Goal: Transaction & Acquisition: Purchase product/service

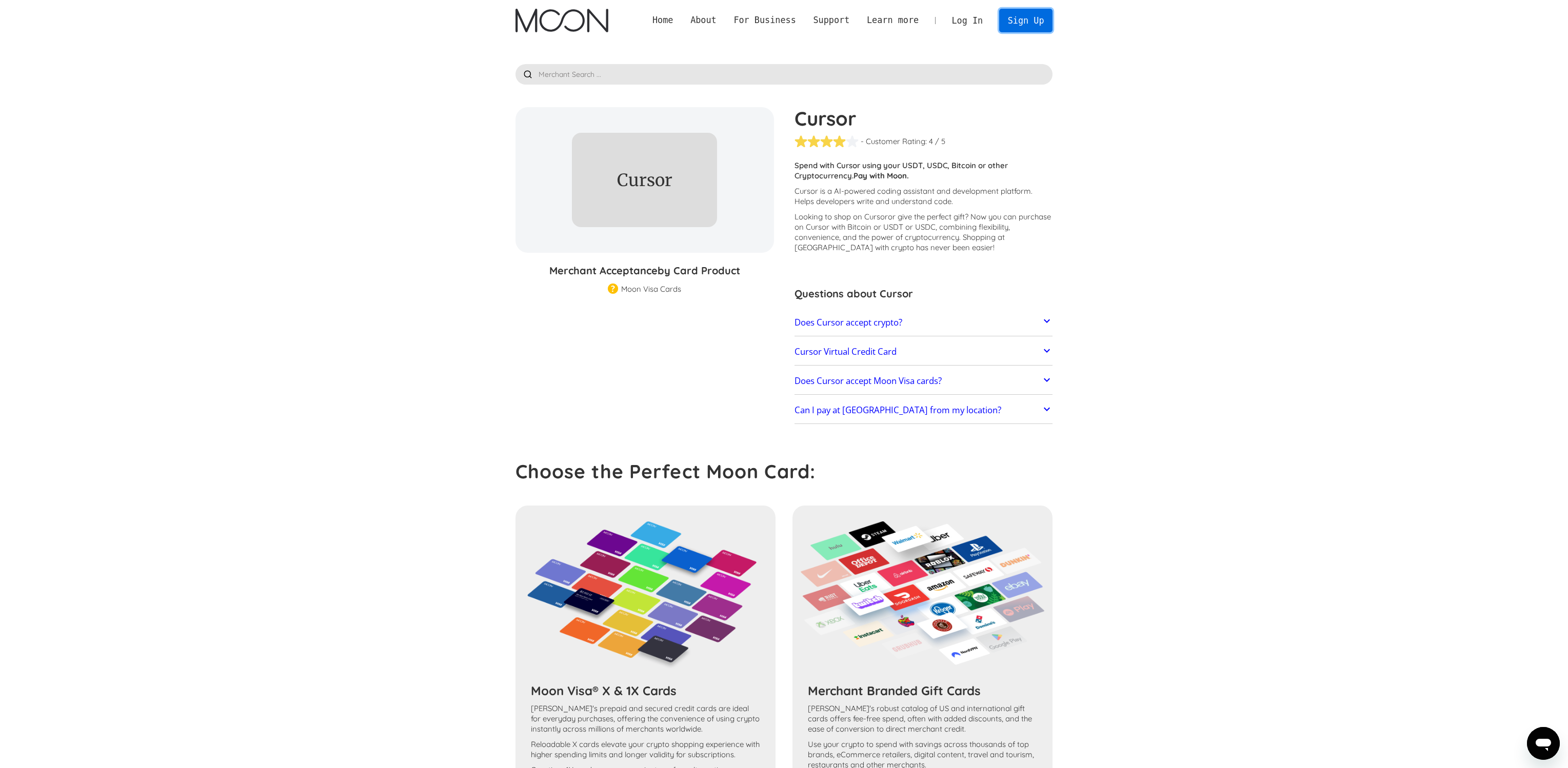
click at [1031, 22] on link "Sign Up" at bounding box center [1025, 21] width 54 height 23
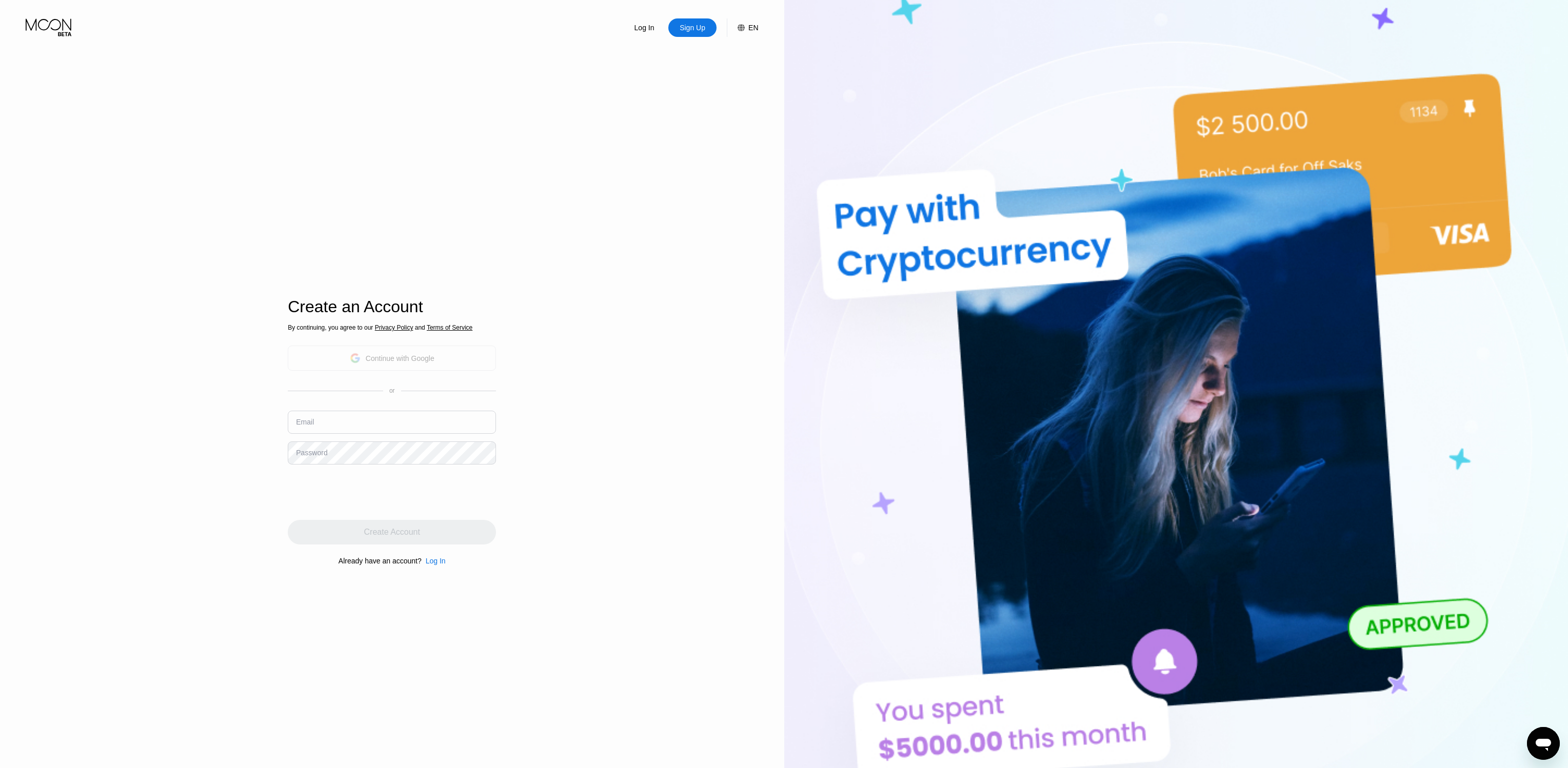
click at [402, 355] on div "Continue with Google" at bounding box center [400, 359] width 68 height 8
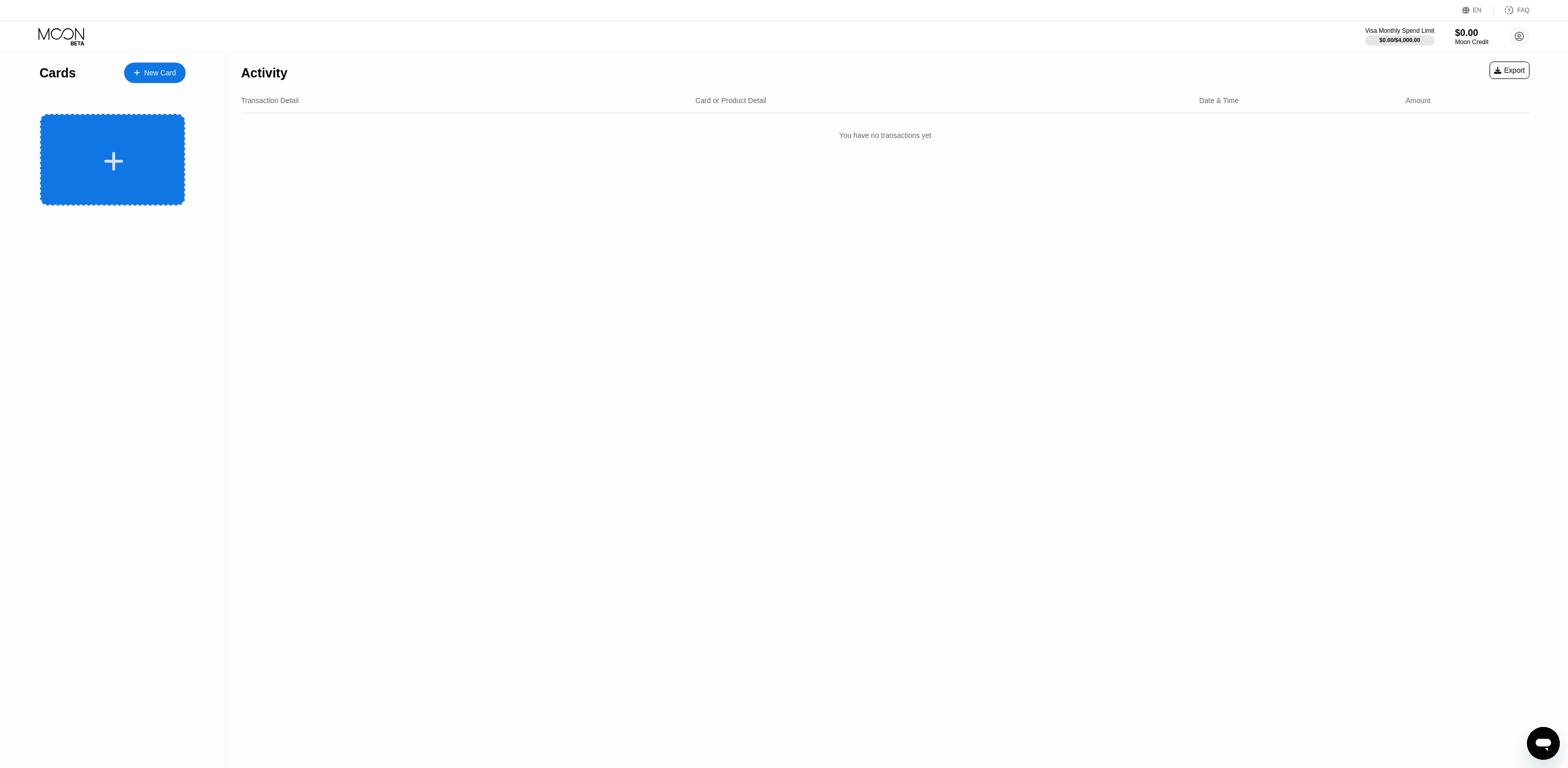
click at [129, 162] on div at bounding box center [113, 161] width 127 height 23
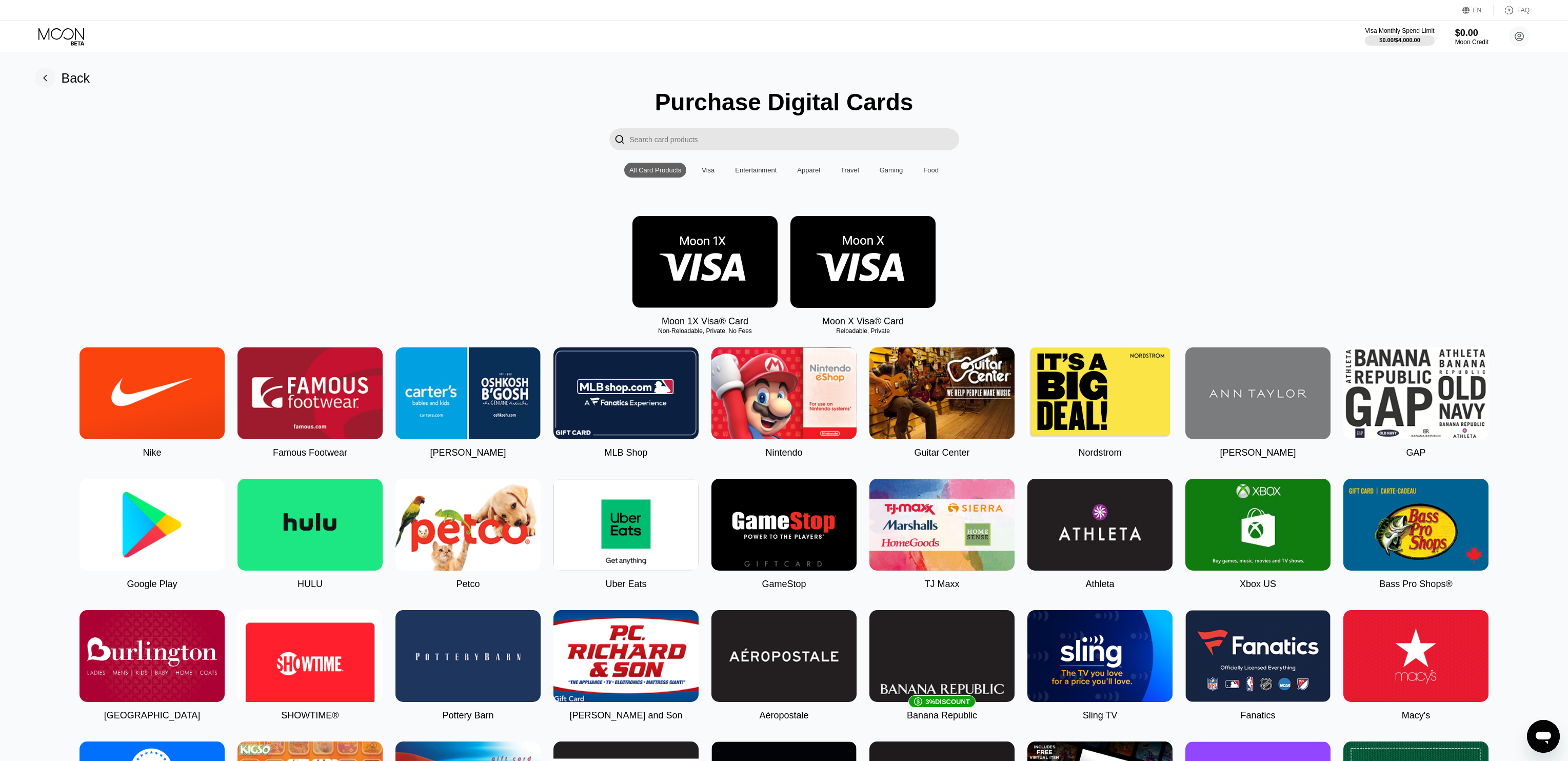
click at [758, 135] on input "Search card products" at bounding box center [794, 139] width 329 height 22
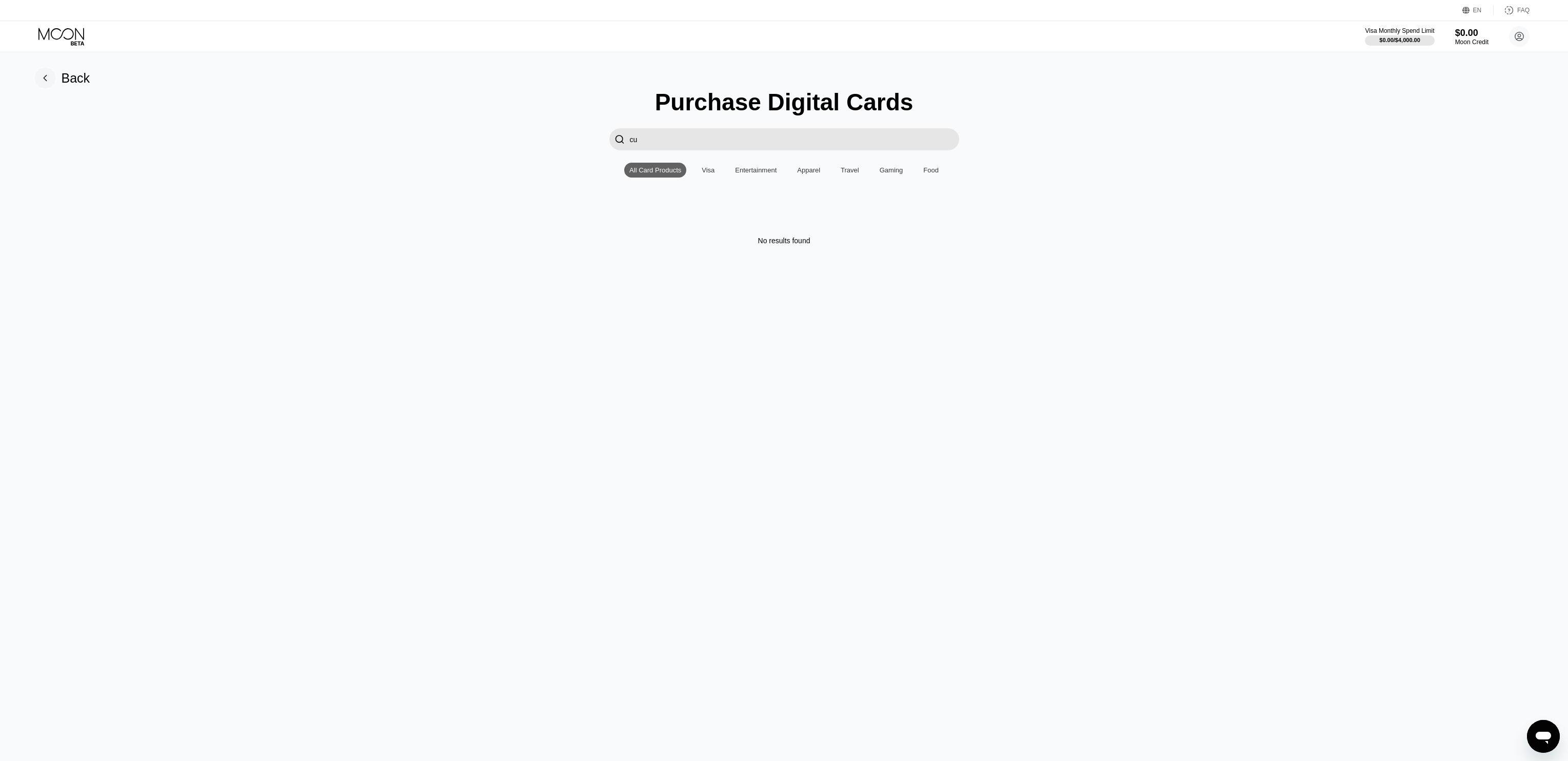
type input "c"
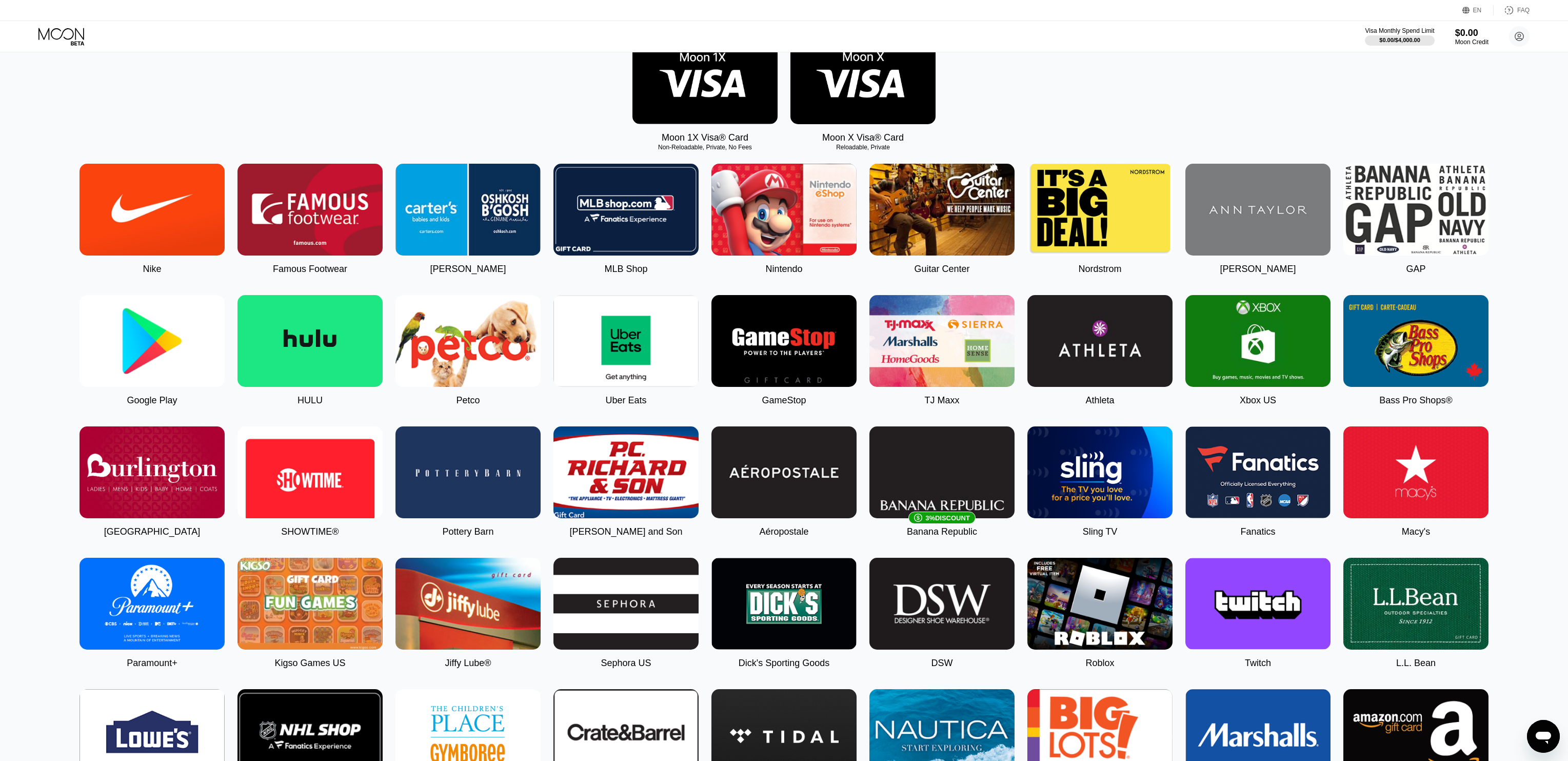
scroll to position [50, 0]
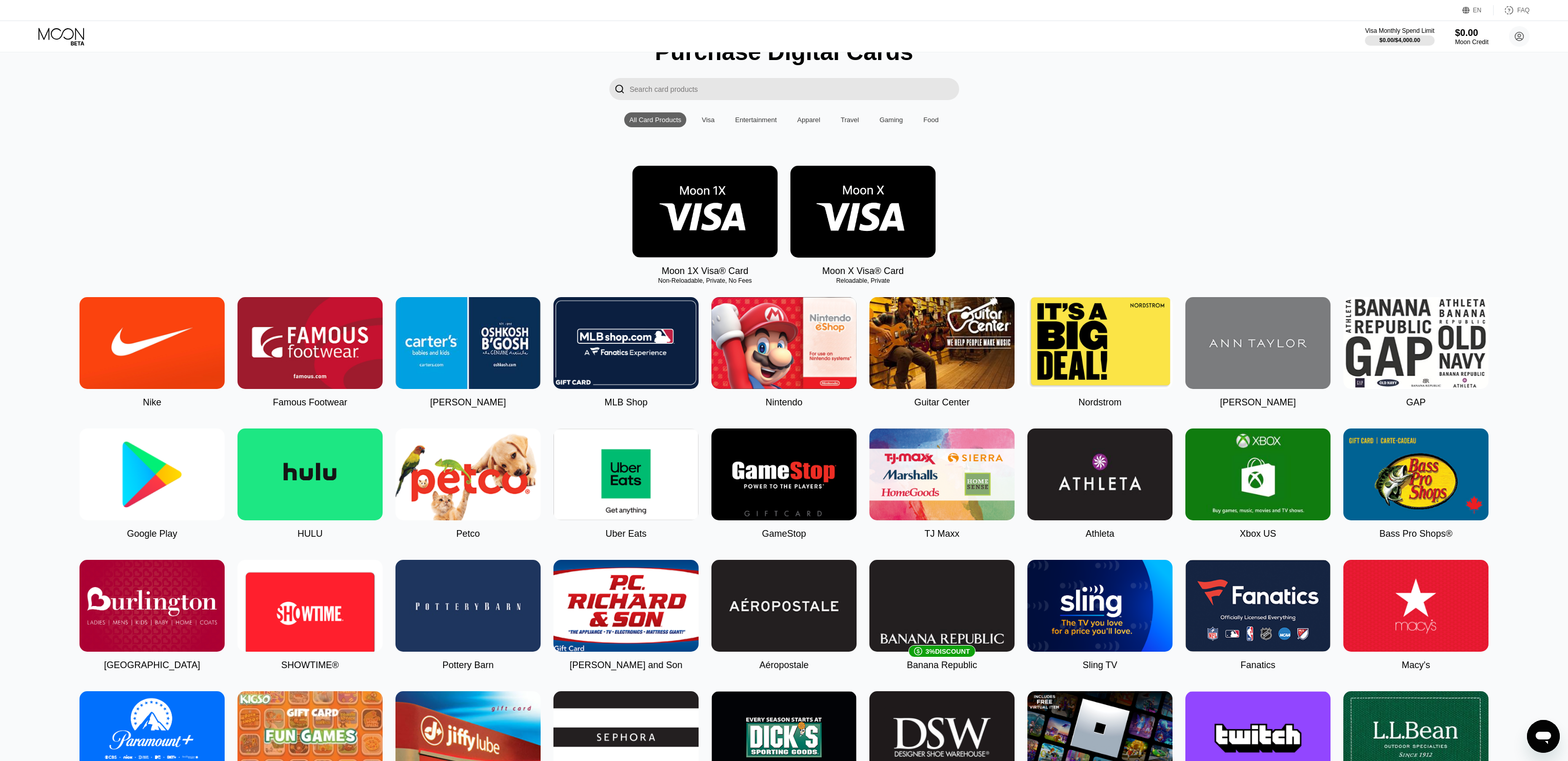
click at [693, 201] on img at bounding box center [705, 211] width 145 height 92
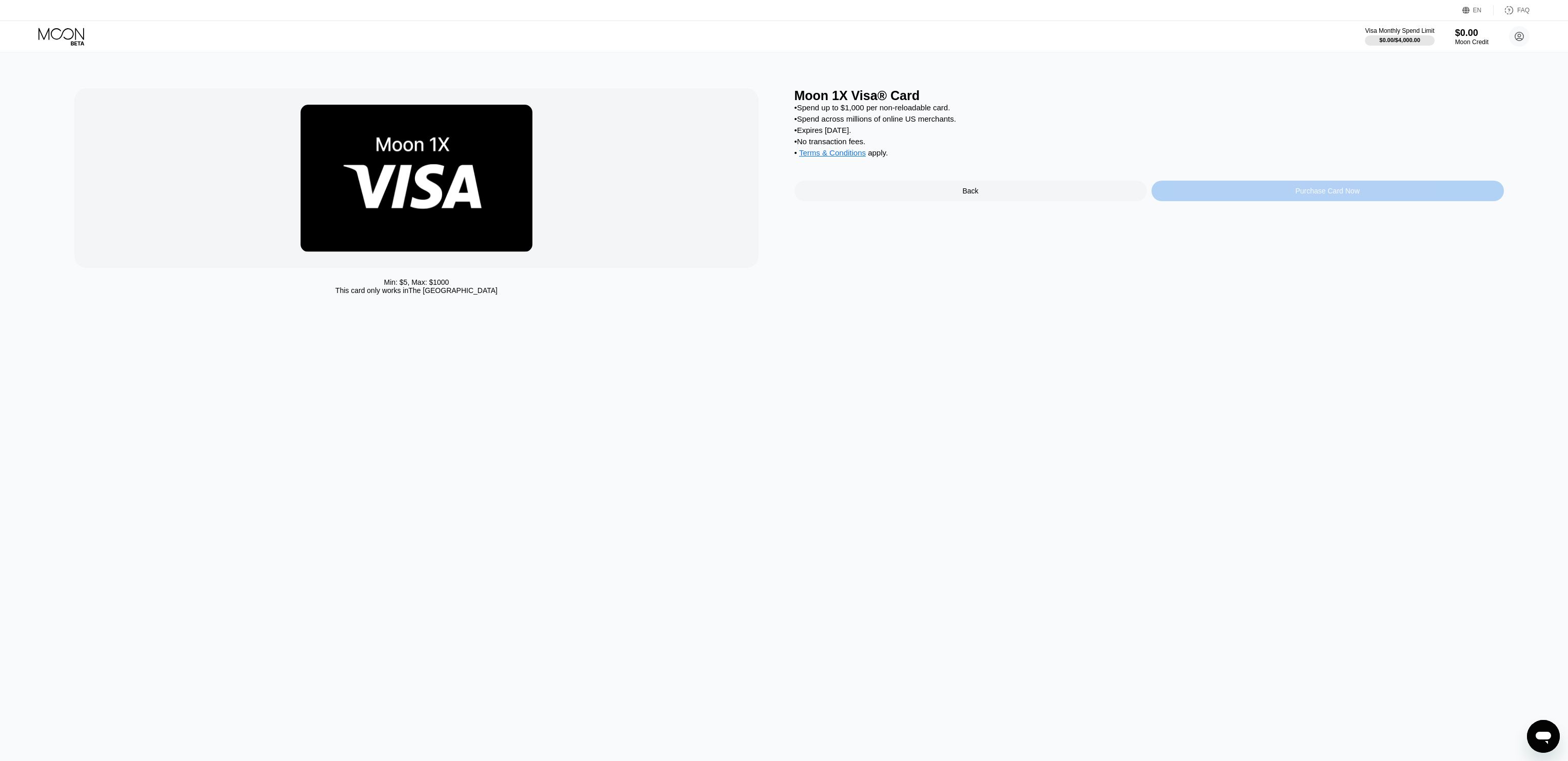
click at [1291, 189] on div "Purchase Card Now" at bounding box center [1328, 191] width 352 height 21
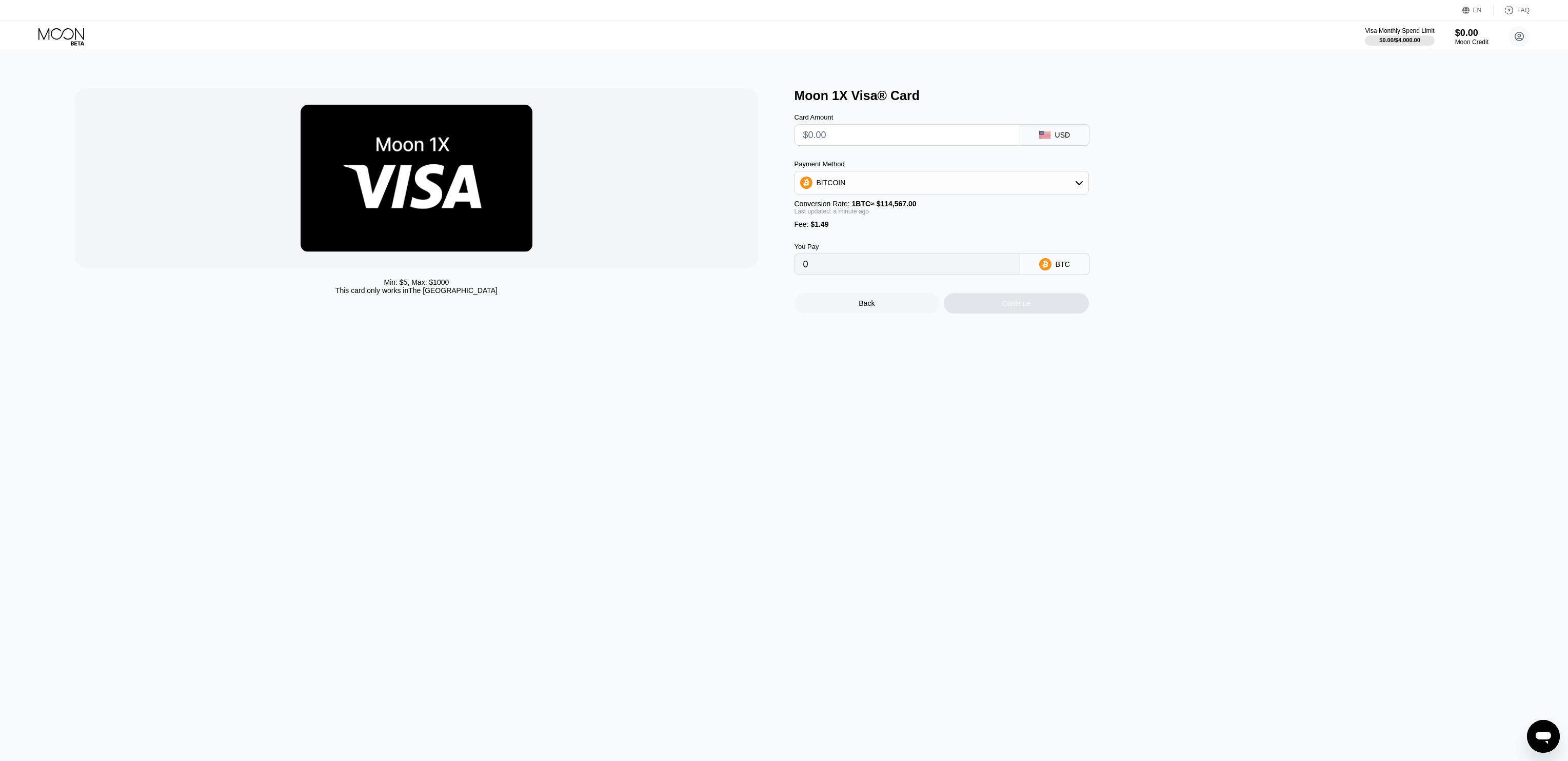
click at [862, 130] on input "text" at bounding box center [907, 134] width 208 height 21
type input "$2"
type input "0.00003047"
type input "$20"
type input "0.00018758"
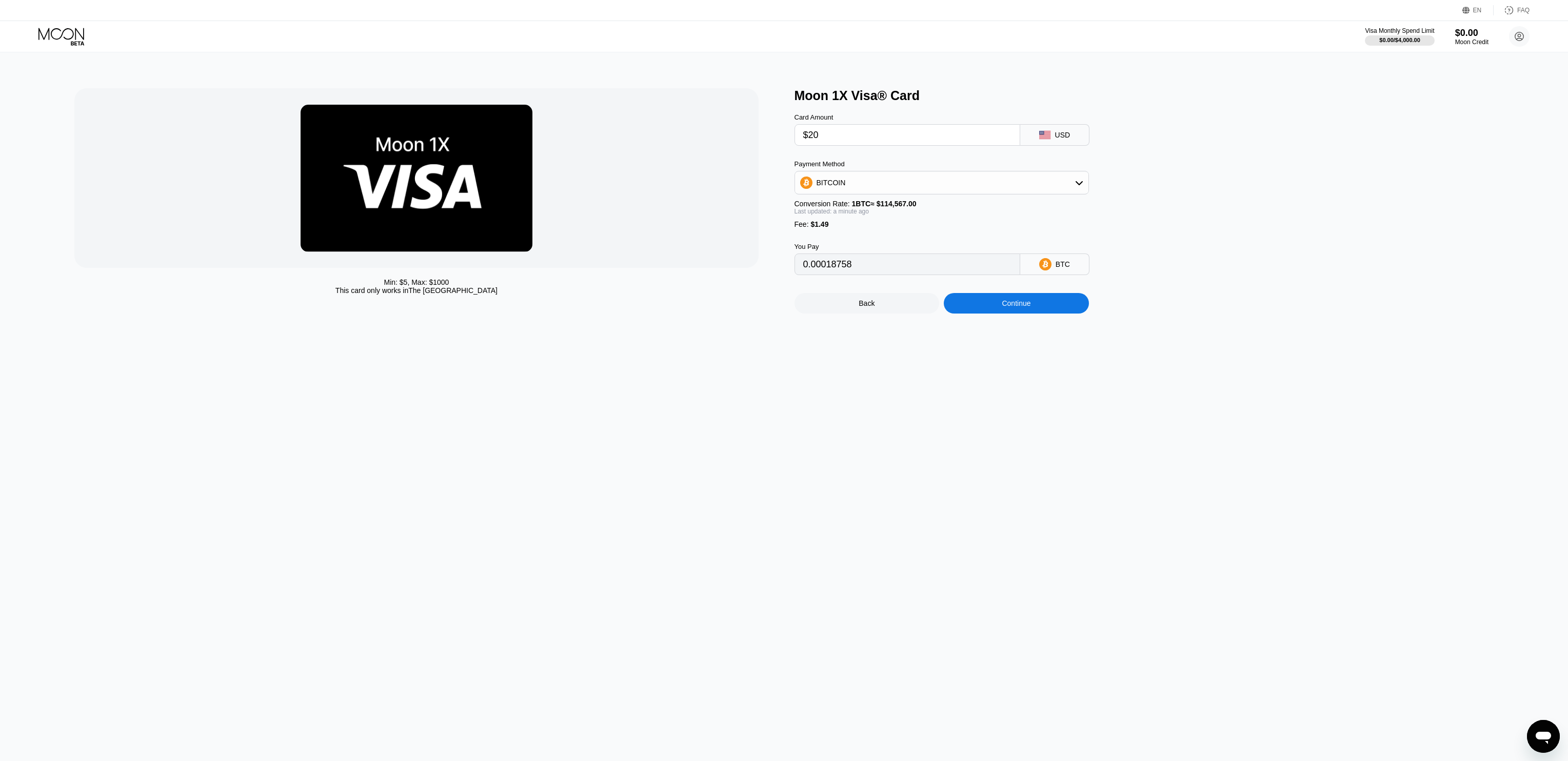
type input "$200"
type input "0.00175871"
type input "$200"
click at [912, 176] on div "BITCOIN" at bounding box center [941, 182] width 293 height 21
click at [872, 240] on div "USDT on TRON" at bounding box center [941, 233] width 288 height 21
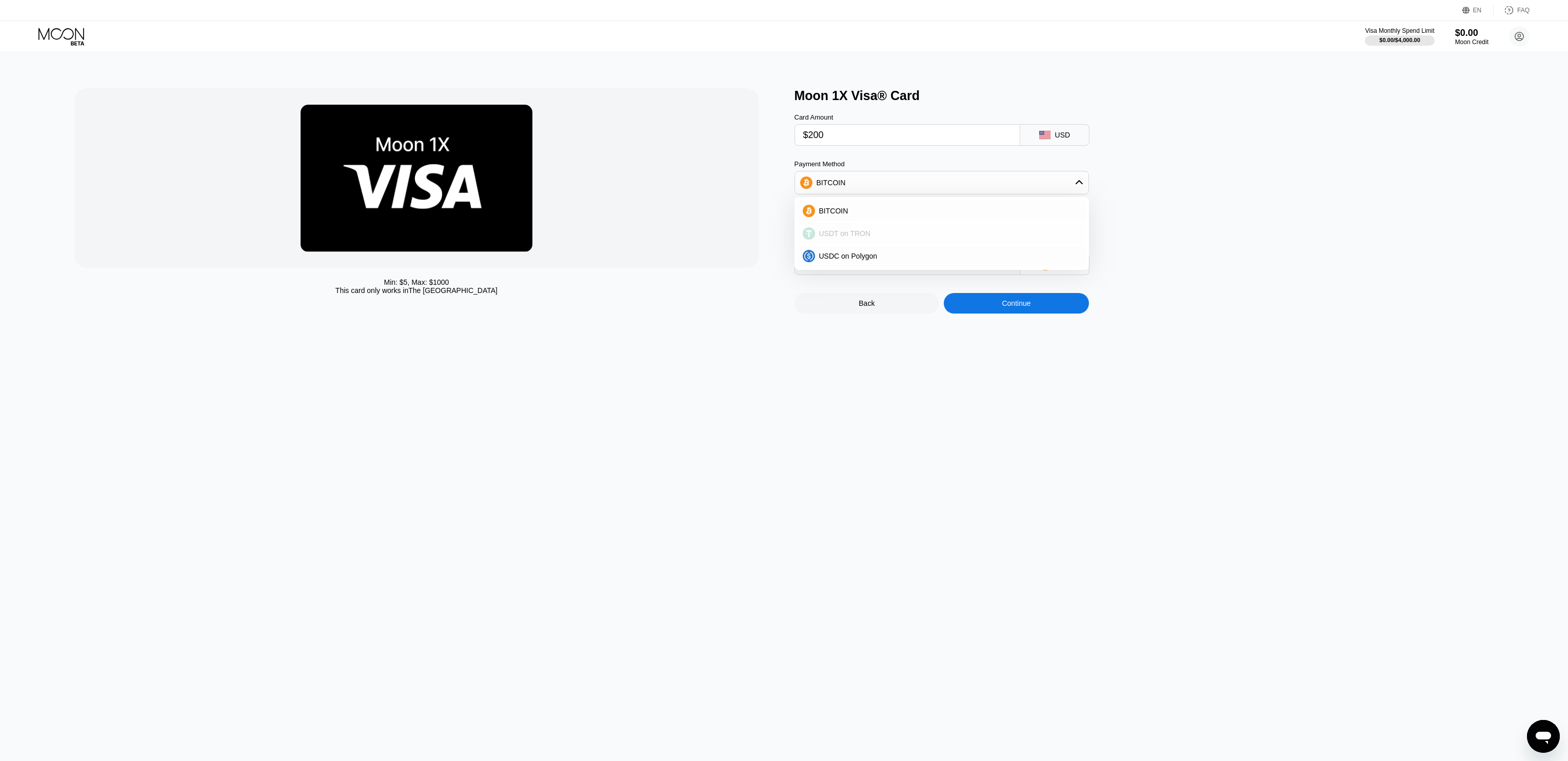
type input "203.53"
click at [1286, 324] on div "Min: $ 5 , Max: $ 1000 This card only works in The United States Moon 1X Visa® …" at bounding box center [784, 407] width 1576 height 709
drag, startPoint x: 896, startPoint y: 139, endPoint x: 703, endPoint y: 127, distance: 193.4
click at [704, 128] on div "Min: $ 5 , Max: $ 1000 This card only works in The United States Moon 1X Visa® …" at bounding box center [783, 201] width 1418 height 225
type input "$1"
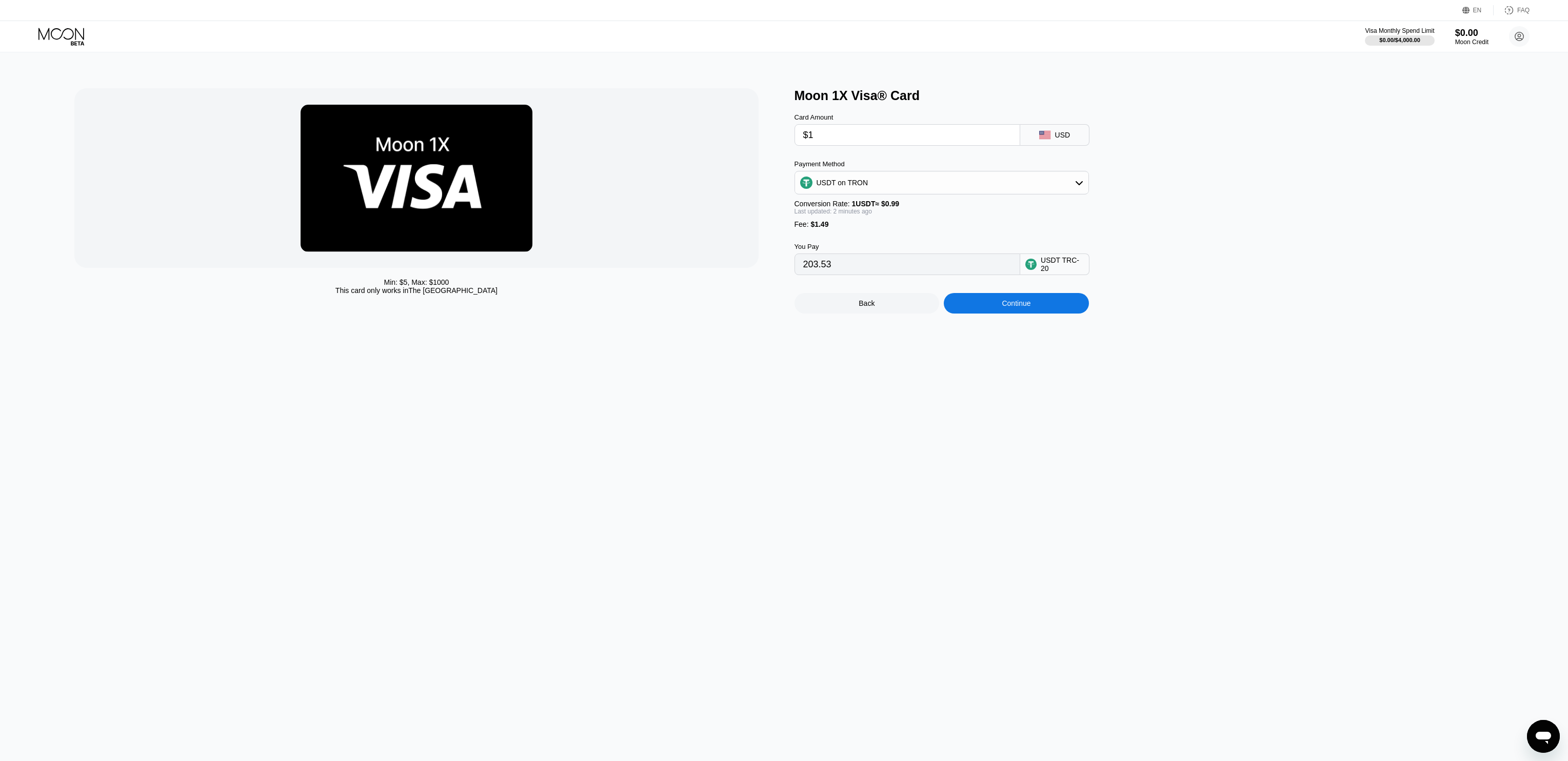
type input "2.52"
type input "$19"
type input "20.70"
type input "$193"
type input "196.45"
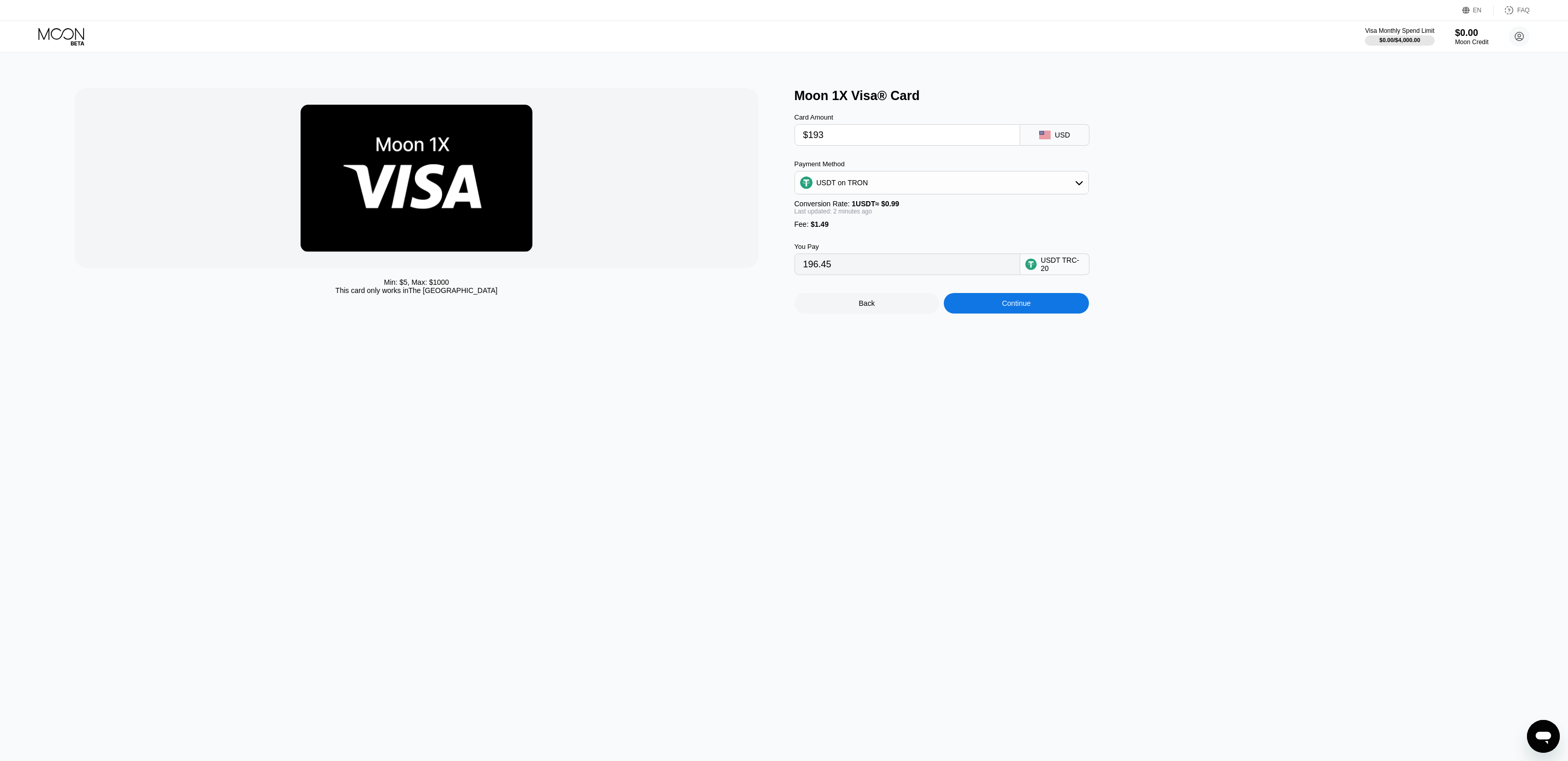
type input "$19"
type input "20.70"
type input "$194"
type input "197.46"
type input "$19"
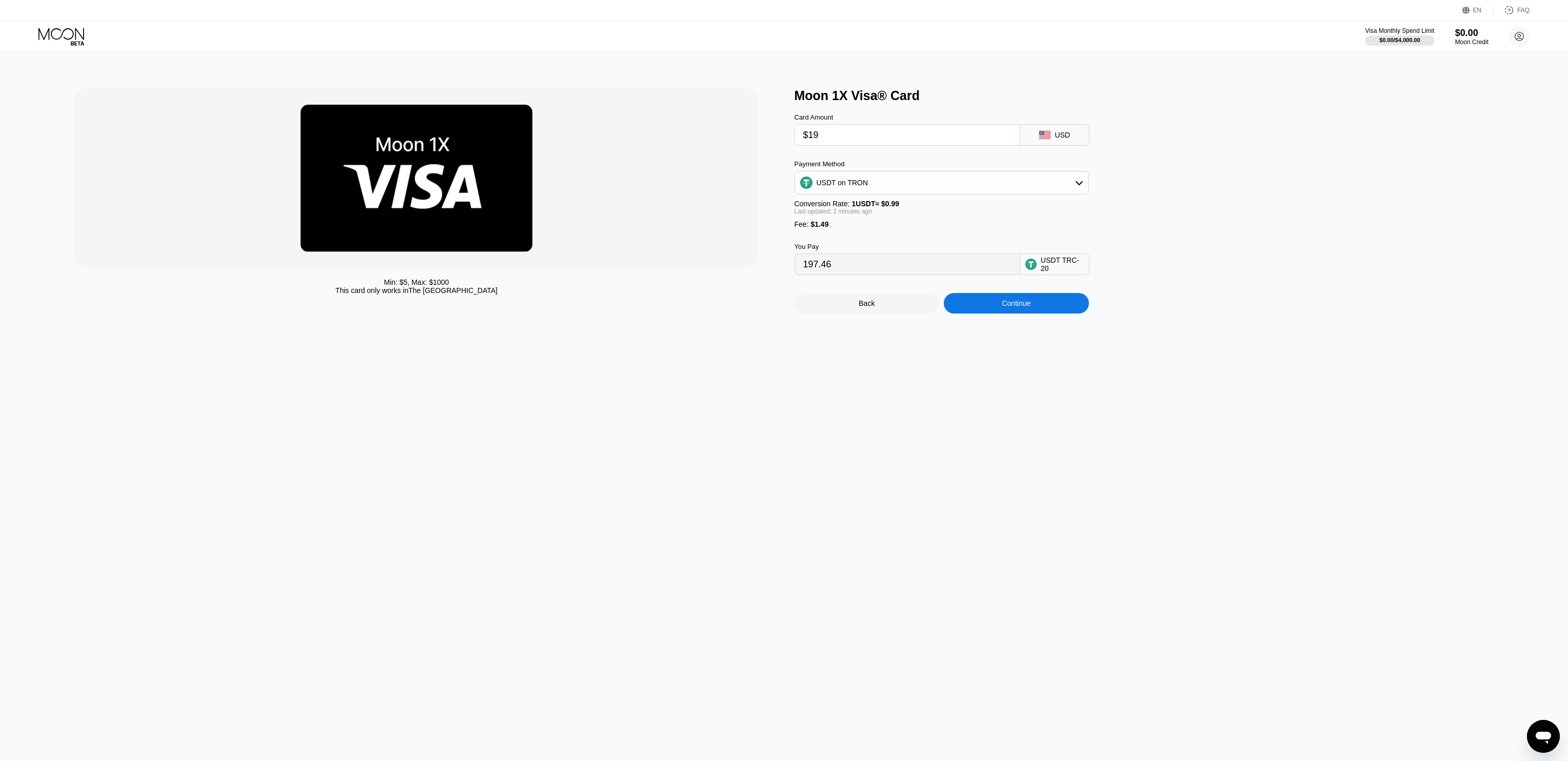
type input "20.70"
type input "$195"
type input "198.47"
type input "$19"
type input "20.70"
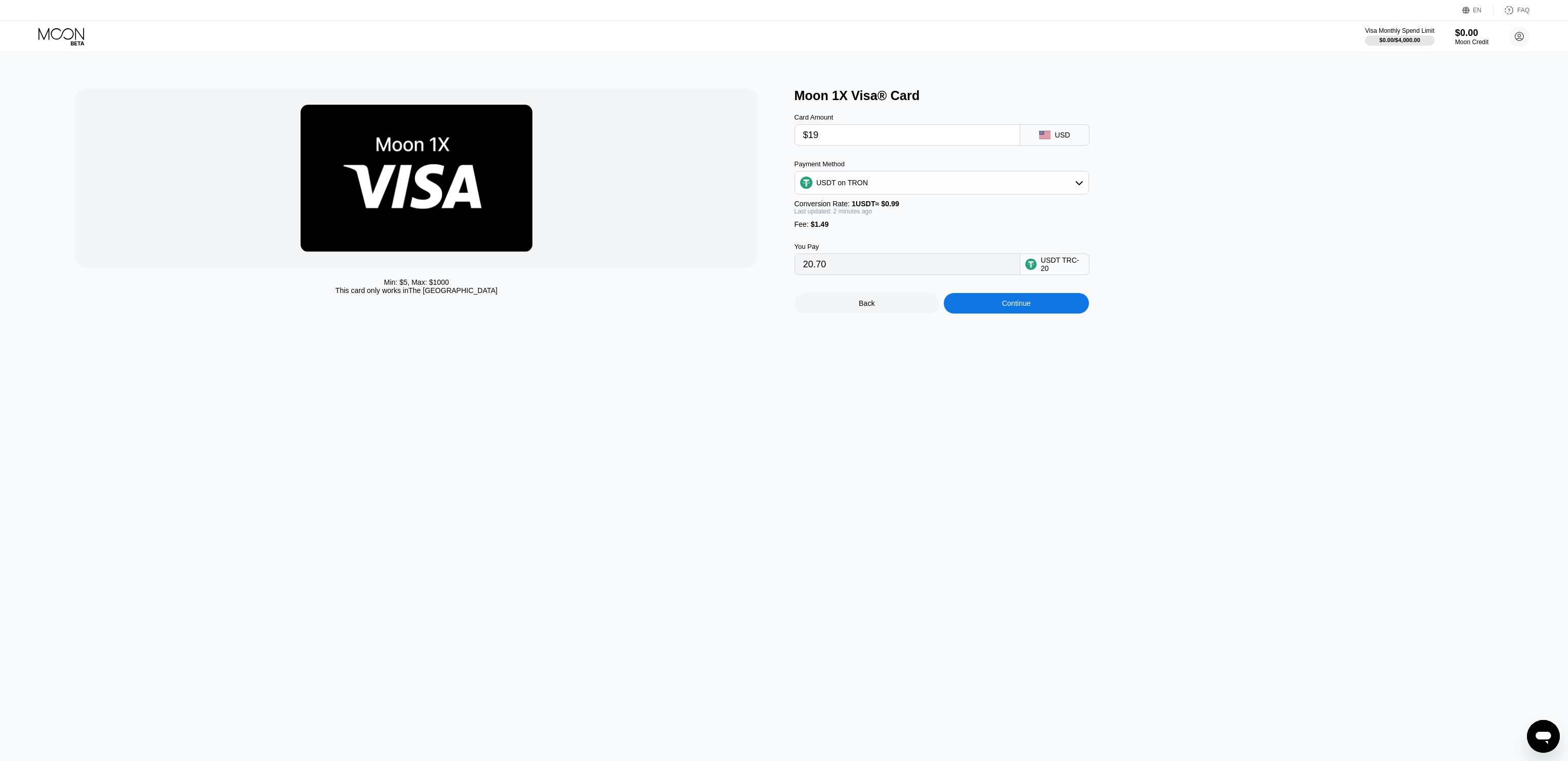
type input "$193"
type input "196.45"
type input "$19"
type input "20.70"
type input "$195"
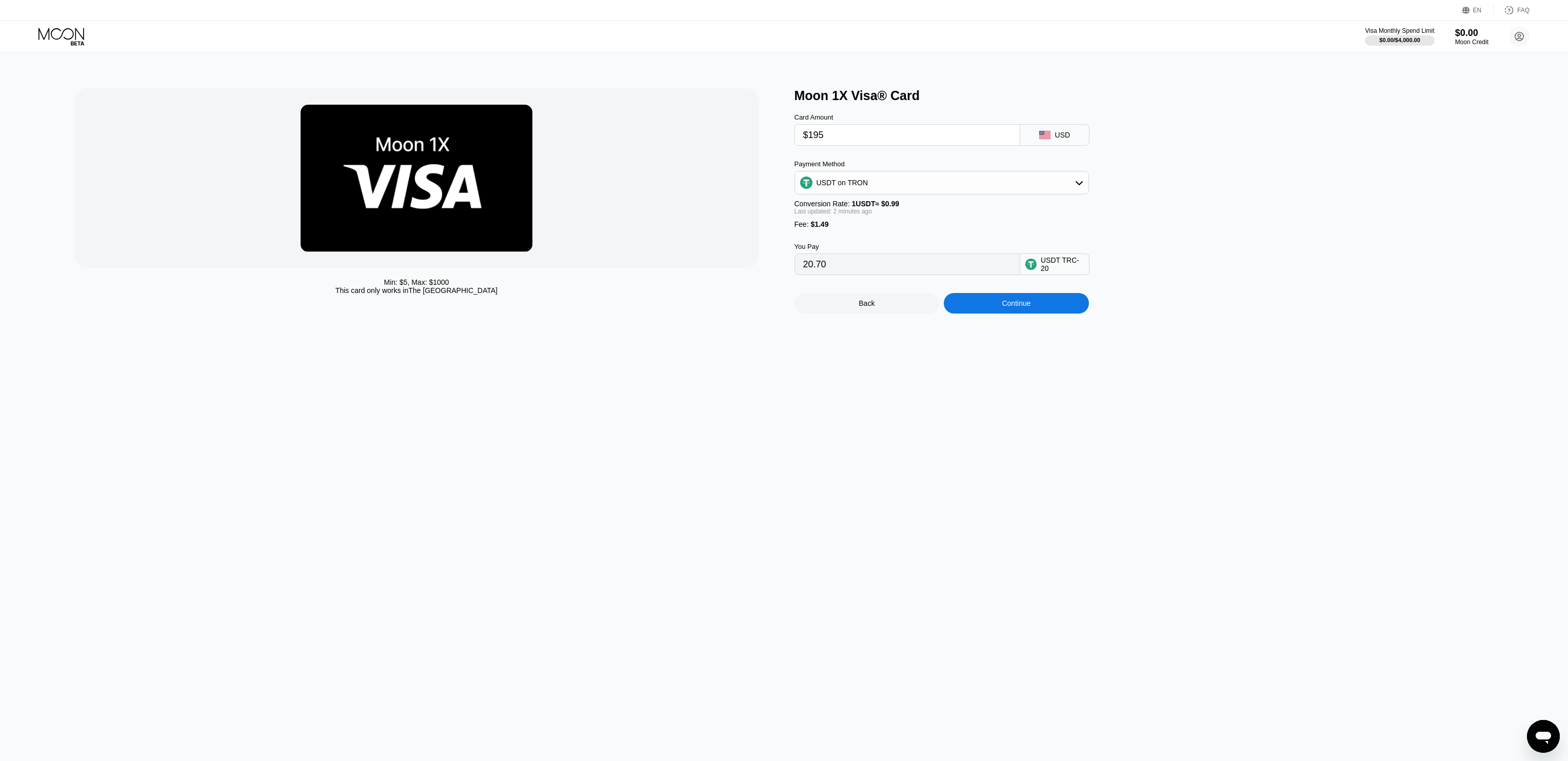
type input "198.47"
type input "$195"
click at [735, 288] on div "Min: $ 5 , Max: $ 1000 This card only works in The United States" at bounding box center [415, 286] width 683 height 17
click at [1026, 300] on div "Continue" at bounding box center [1016, 303] width 28 height 8
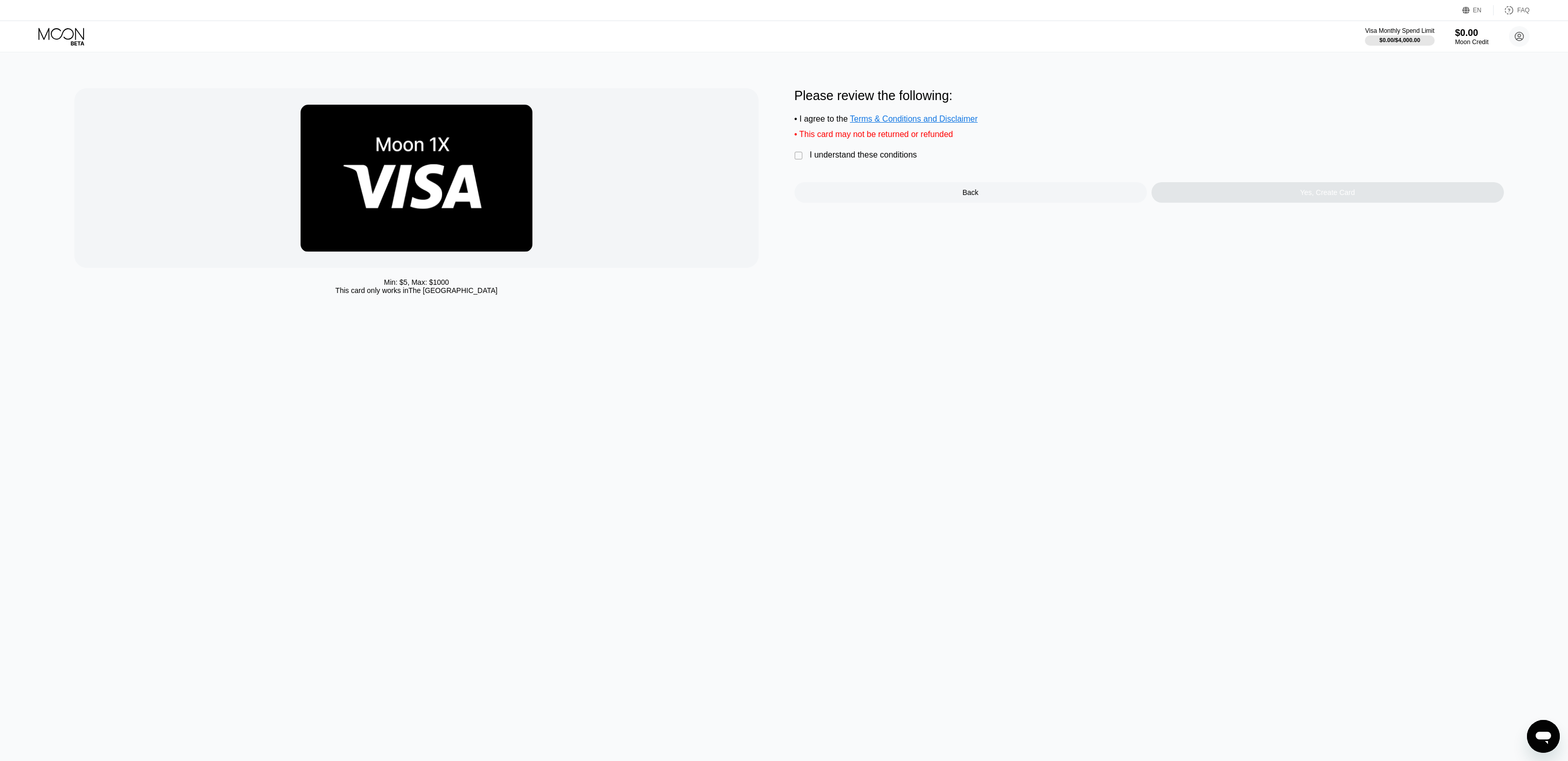
click at [815, 157] on div "I understand these conditions" at bounding box center [863, 155] width 108 height 9
click at [1255, 188] on div "Yes, Create Card" at bounding box center [1328, 192] width 352 height 21
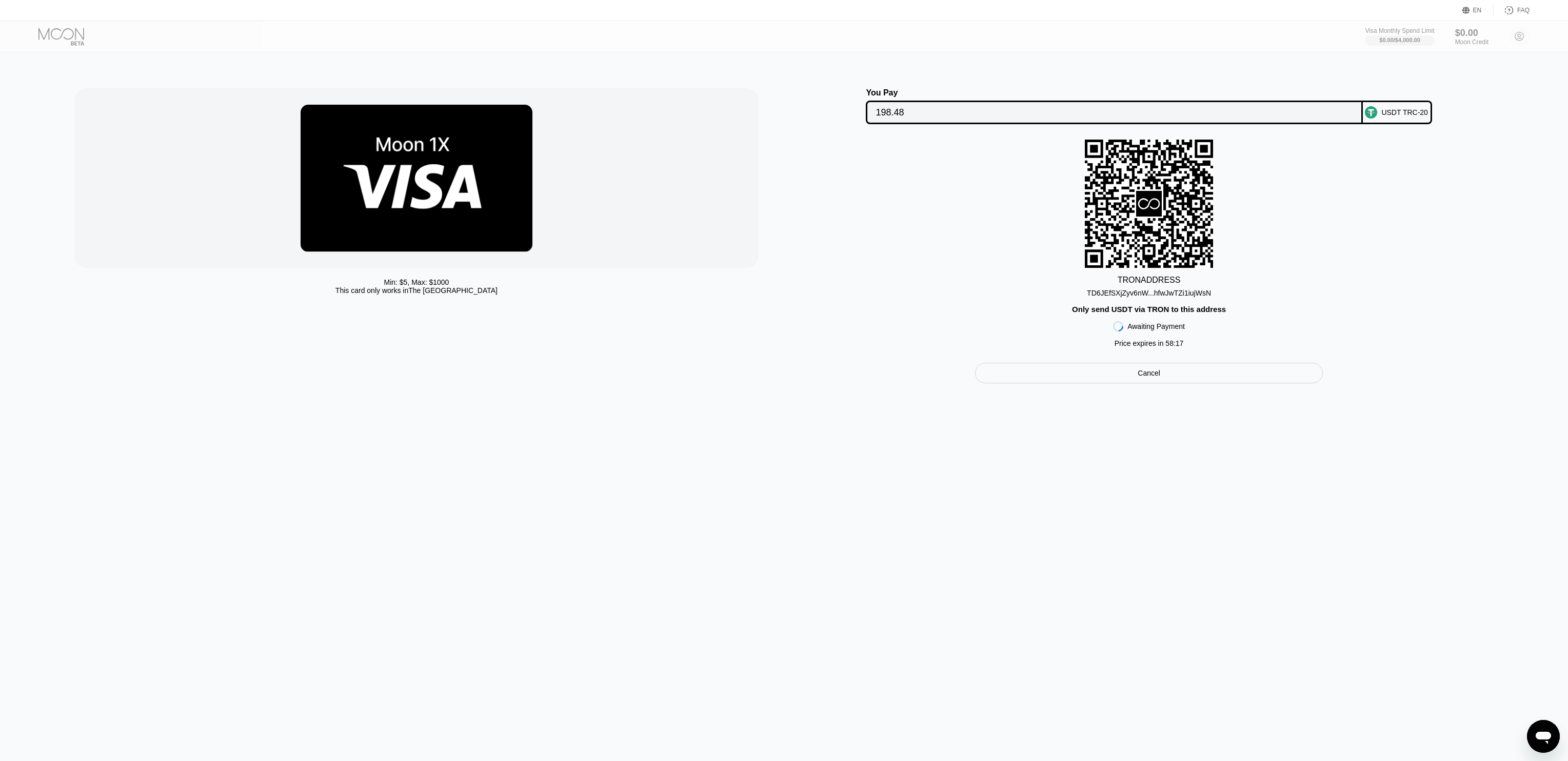
click at [1148, 205] on icon at bounding box center [1149, 204] width 22 height 12
click at [1197, 300] on div "TRON ADDRESS TD6JEfSXjZyv6nW...hfwJwTZi1iujWsN Only send USDT via TRON to this …" at bounding box center [1150, 246] width 710 height 213
click at [1198, 295] on div "TD6JEfSXjZyv6nW...hfwJwTZi1iujWsN" at bounding box center [1149, 292] width 124 height 8
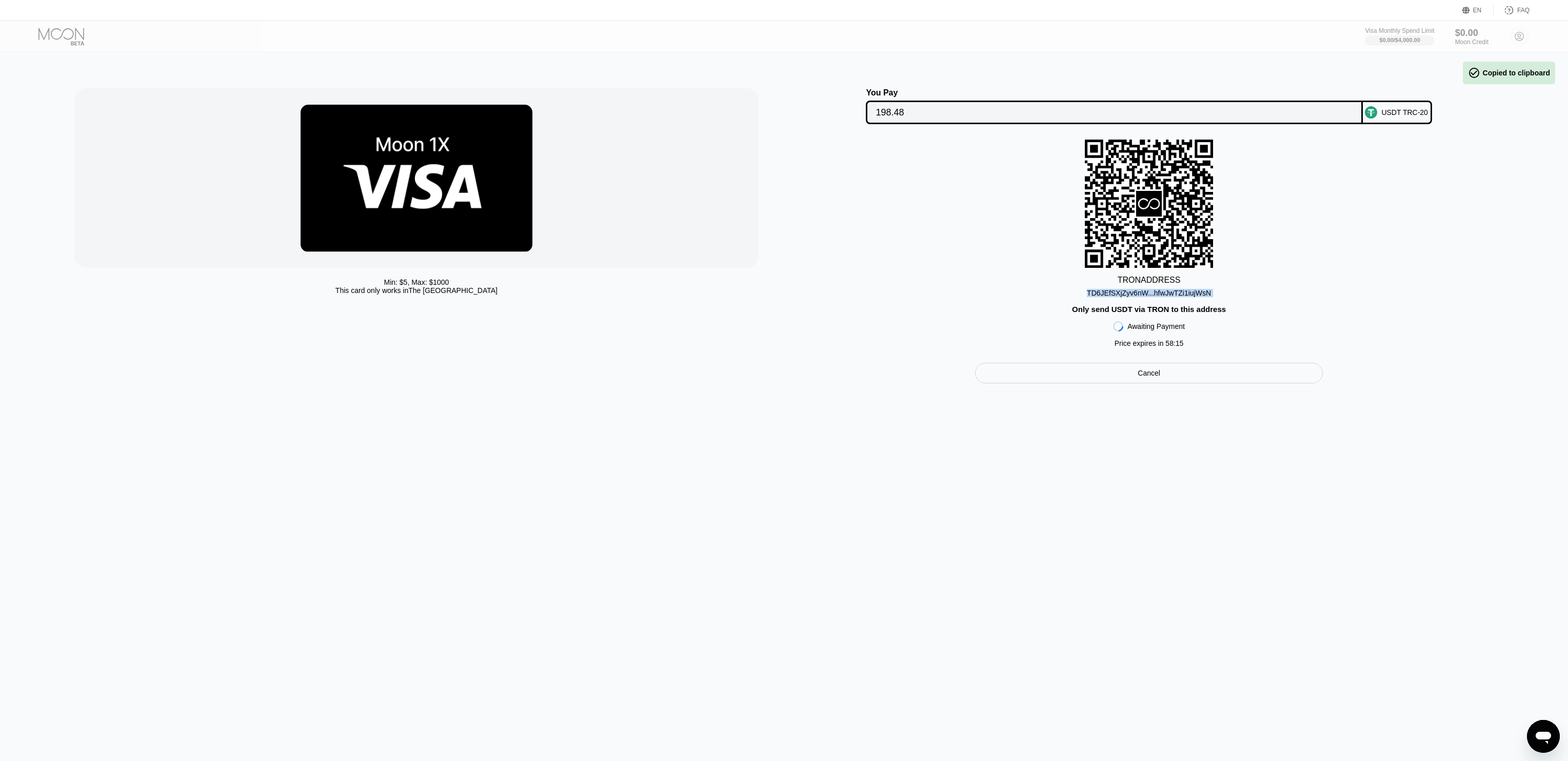
click at [1198, 295] on div "TD6JEfSXjZyv6nW...hfwJwTZi1iujWsN" at bounding box center [1149, 292] width 124 height 8
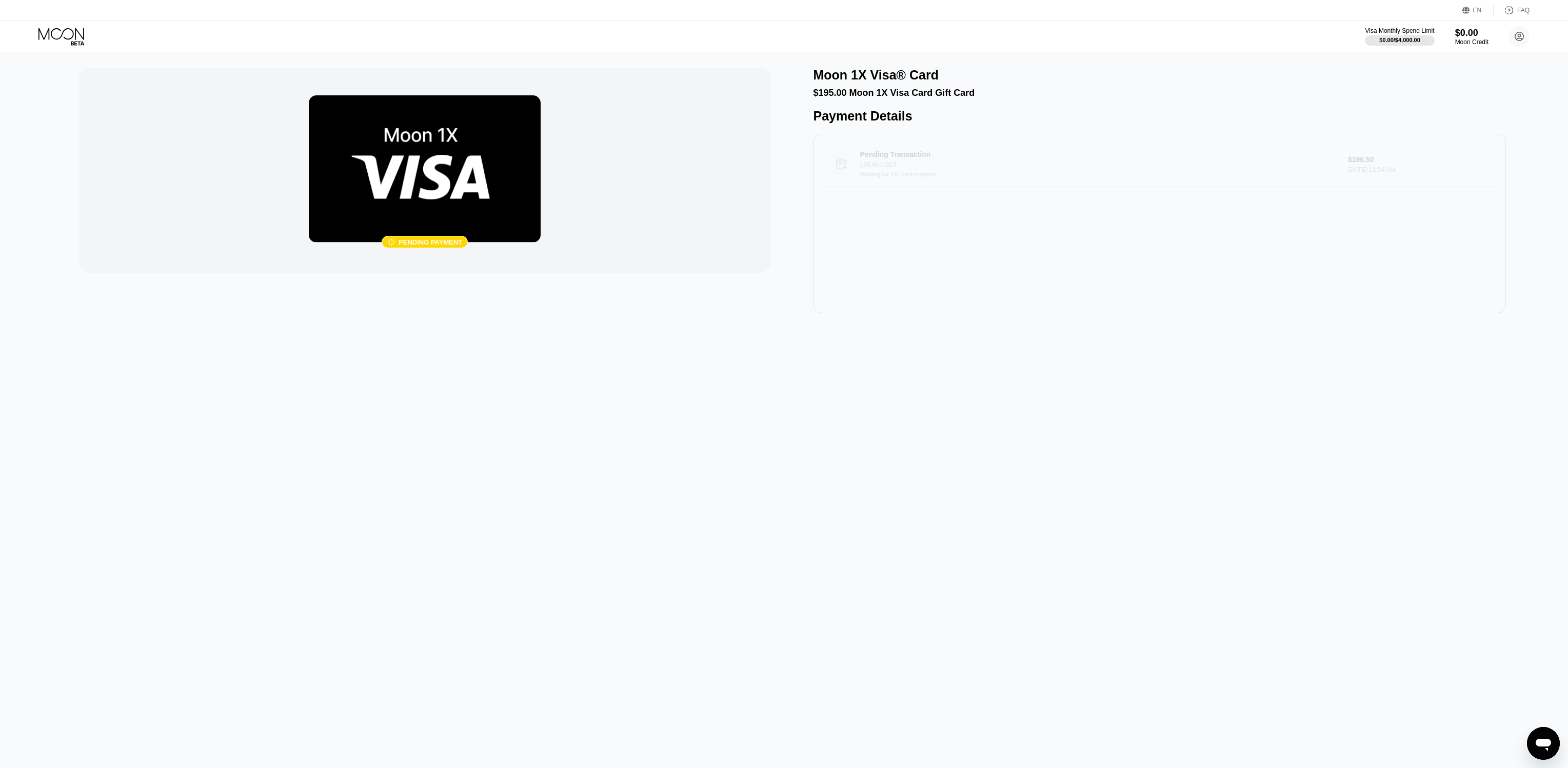
click at [1148, 152] on div "Pending Transaction" at bounding box center [1073, 154] width 427 height 8
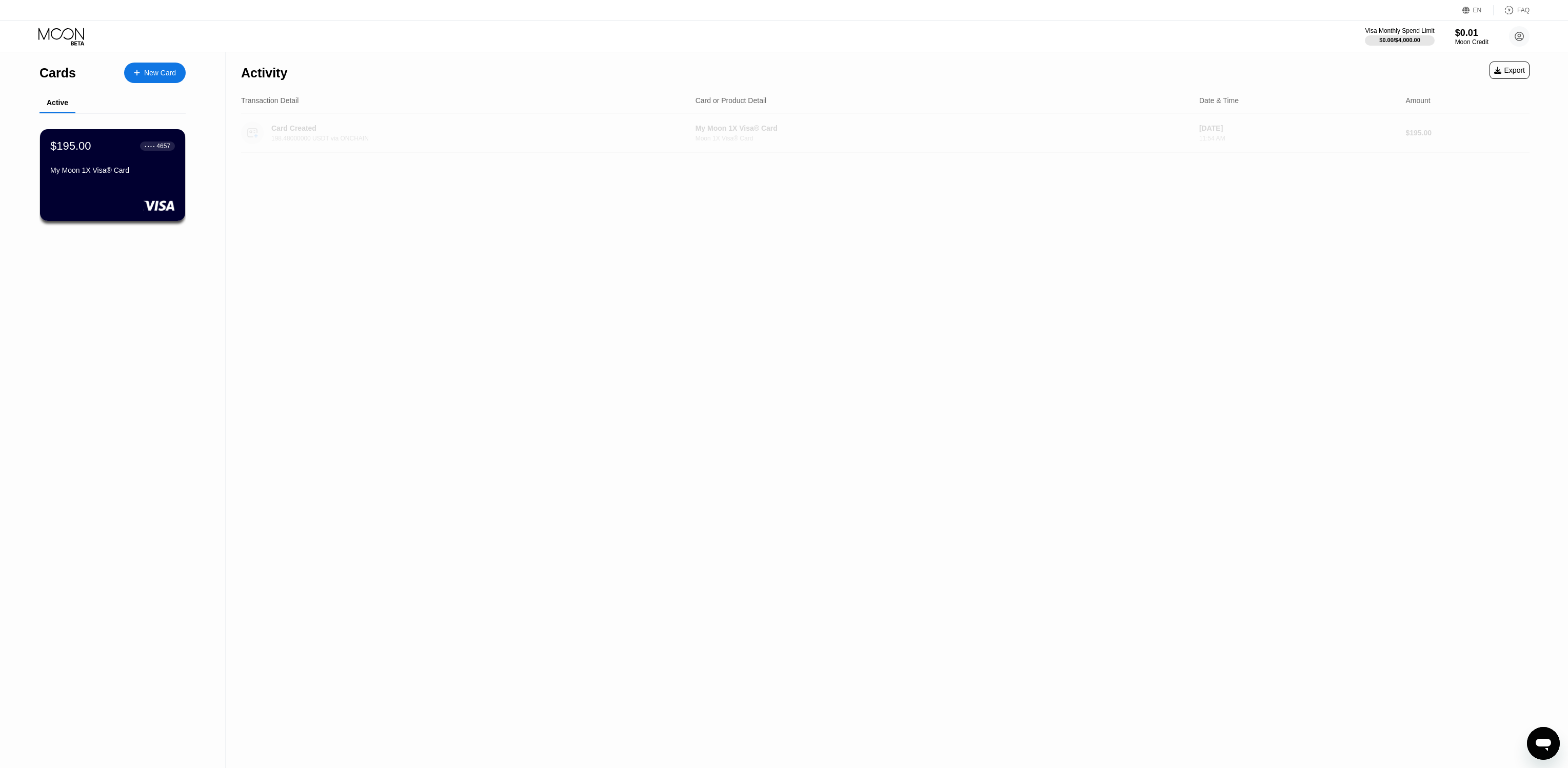
click at [483, 135] on div "198.48000000 USDT via ONCHAIN" at bounding box center [472, 138] width 402 height 7
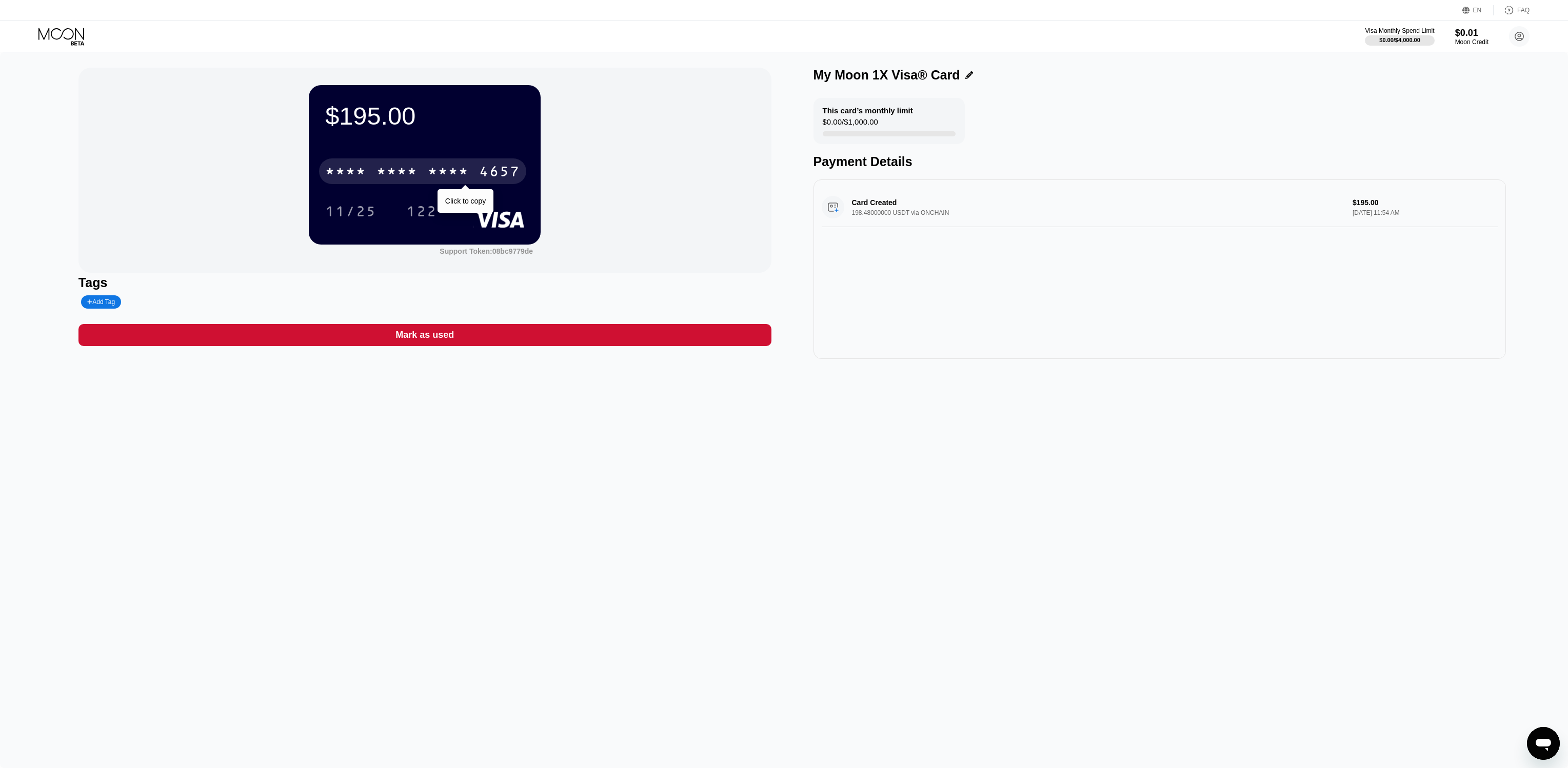
click at [430, 173] on div "* * * *" at bounding box center [449, 172] width 41 height 17
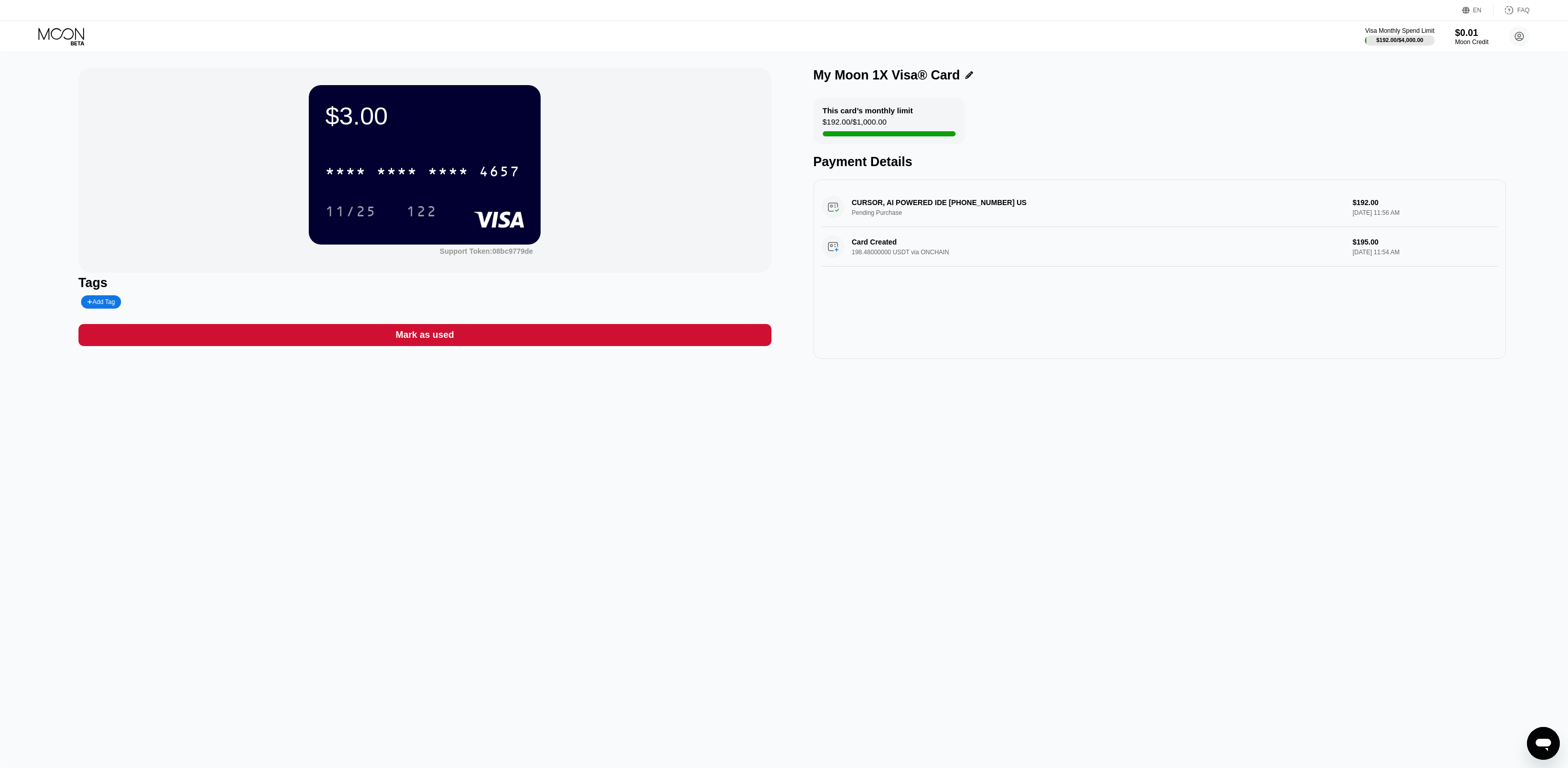
click at [479, 479] on div "$3.00 * * * * * * * * * * * * 4657 11/25 122 Support Token: 08bc9779de Tags Add…" at bounding box center [784, 410] width 1568 height 715
click at [55, 32] on icon at bounding box center [62, 36] width 48 height 18
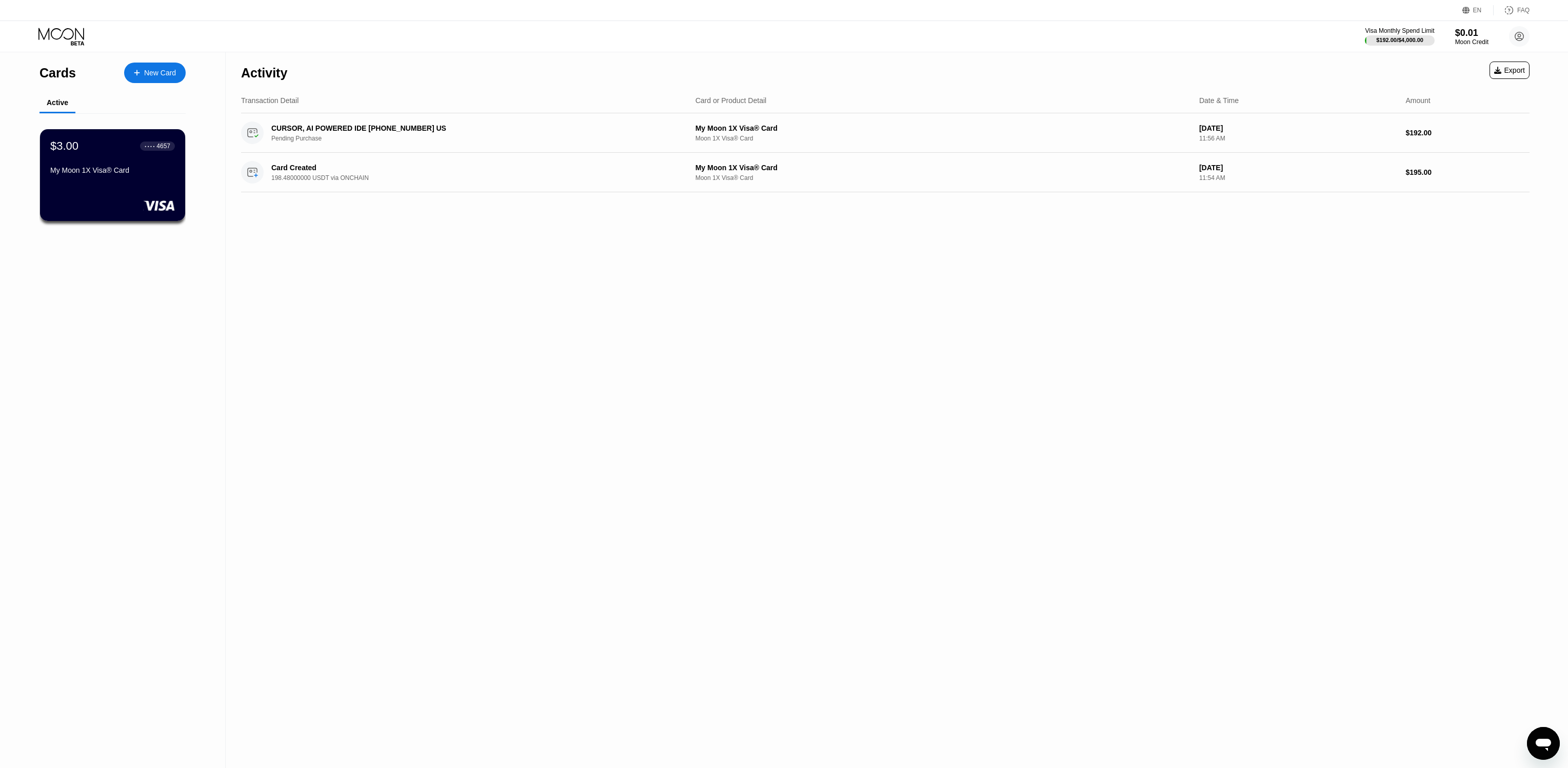
click at [56, 30] on icon at bounding box center [62, 36] width 48 height 18
click at [56, 35] on icon at bounding box center [62, 36] width 48 height 18
click at [363, 308] on div "Activity Export Transaction Detail Card or Product Detail Date & Time Amount CU…" at bounding box center [885, 410] width 1319 height 715
click at [173, 68] on div "New Card" at bounding box center [159, 72] width 32 height 9
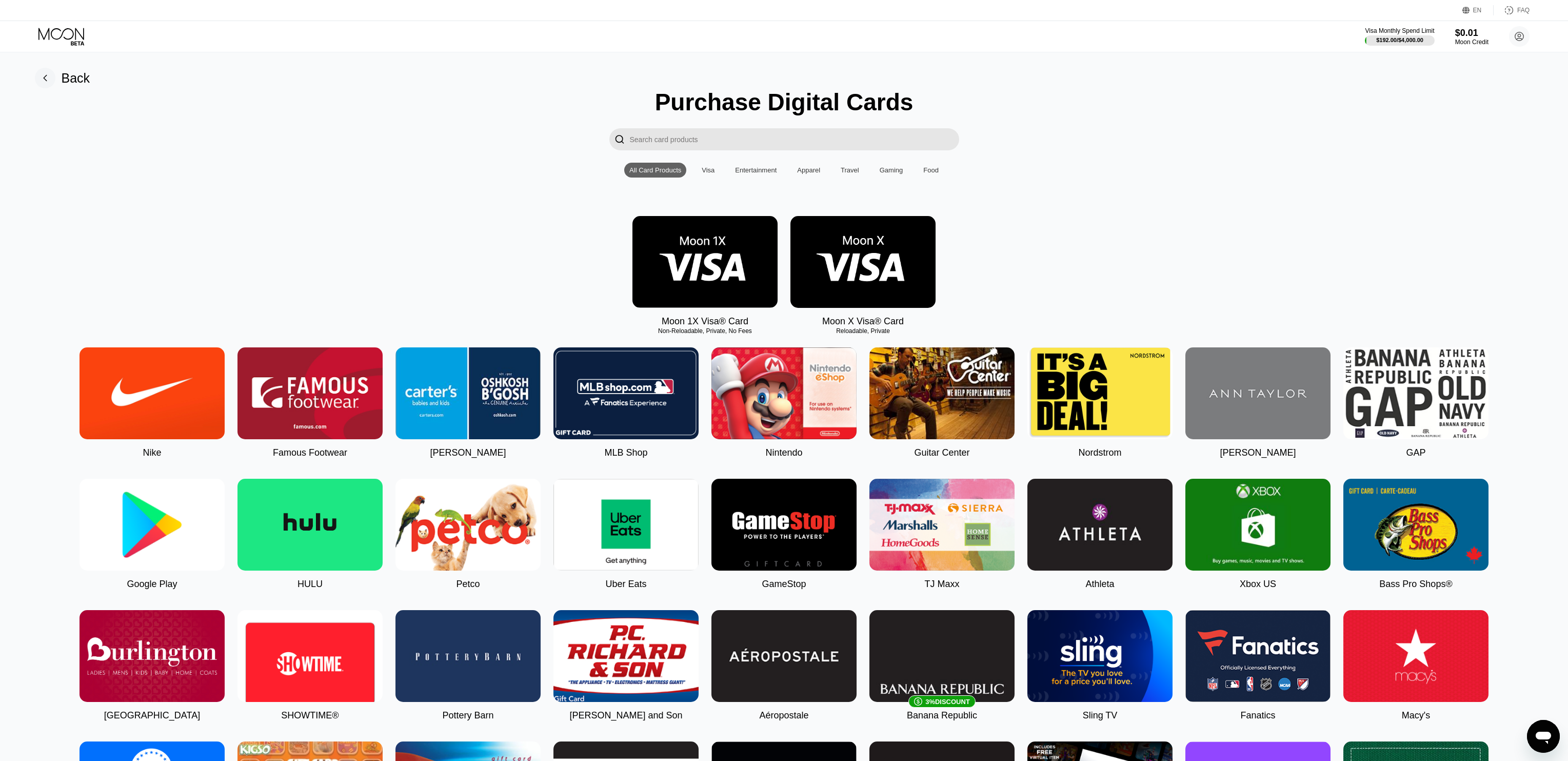
click at [719, 140] on input "Search card products" at bounding box center [794, 139] width 329 height 22
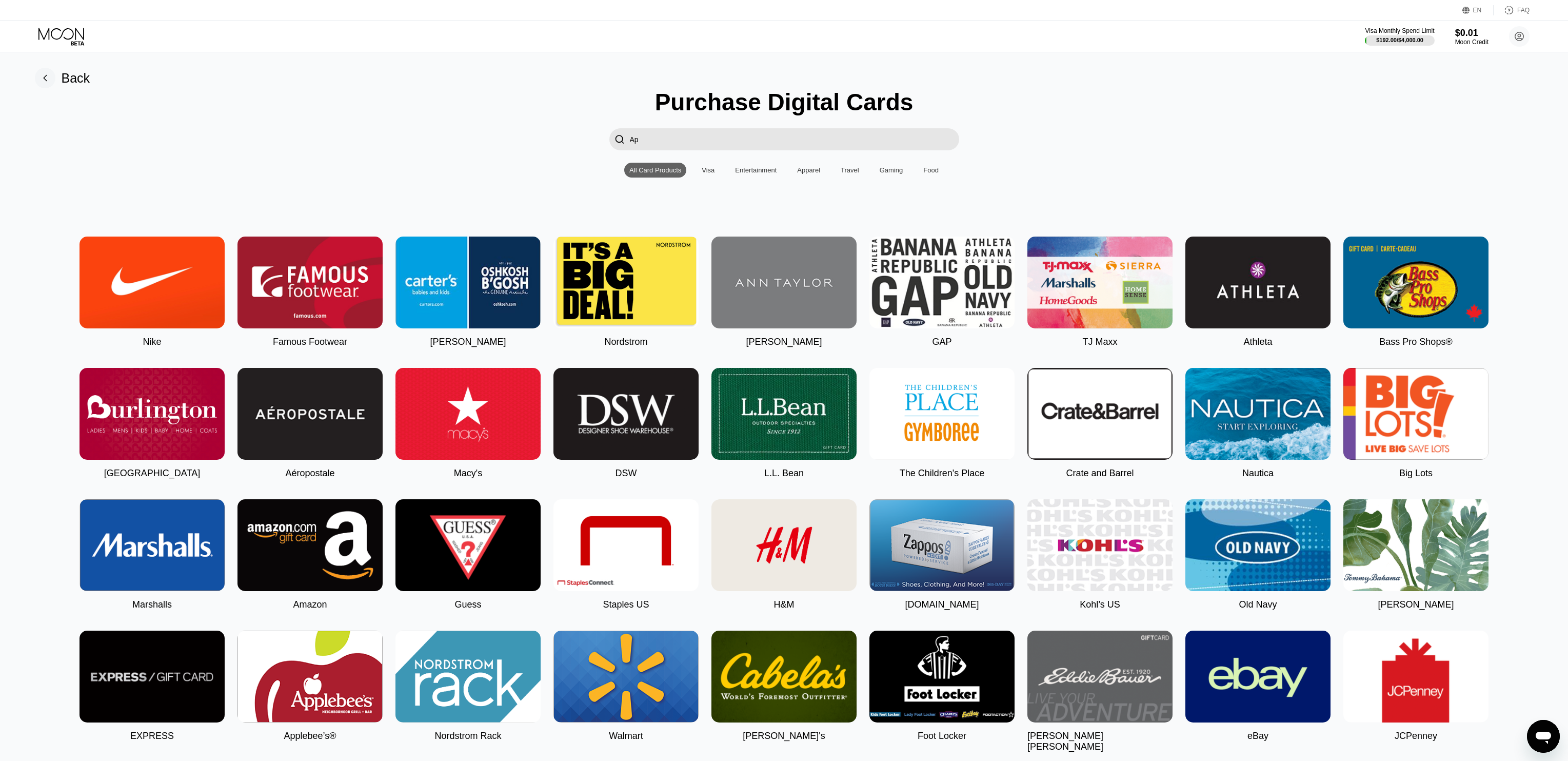
type input "App"
type input "A"
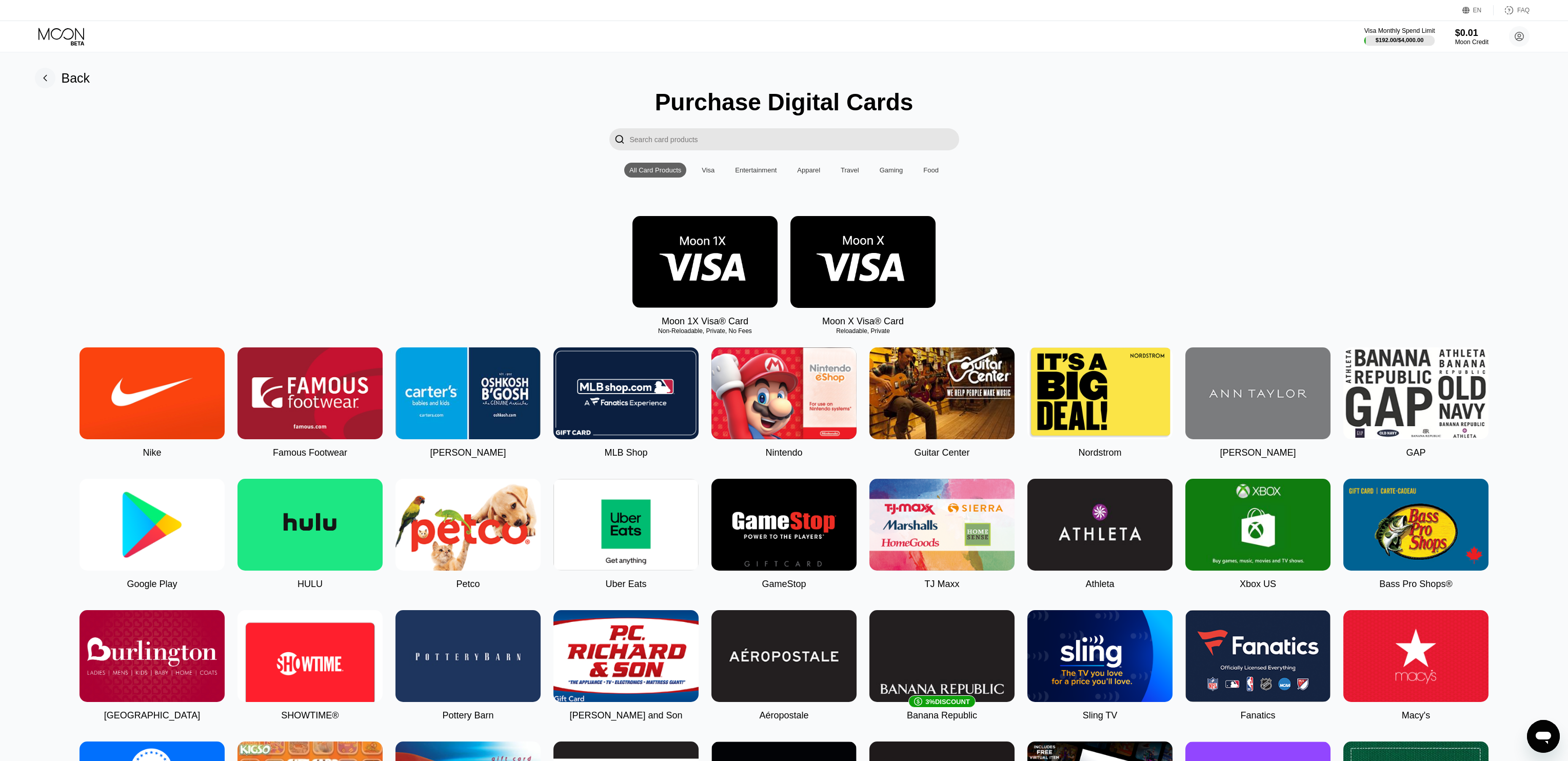
click at [1387, 37] on div "$192.00 / $4,000.00" at bounding box center [1399, 40] width 48 height 6
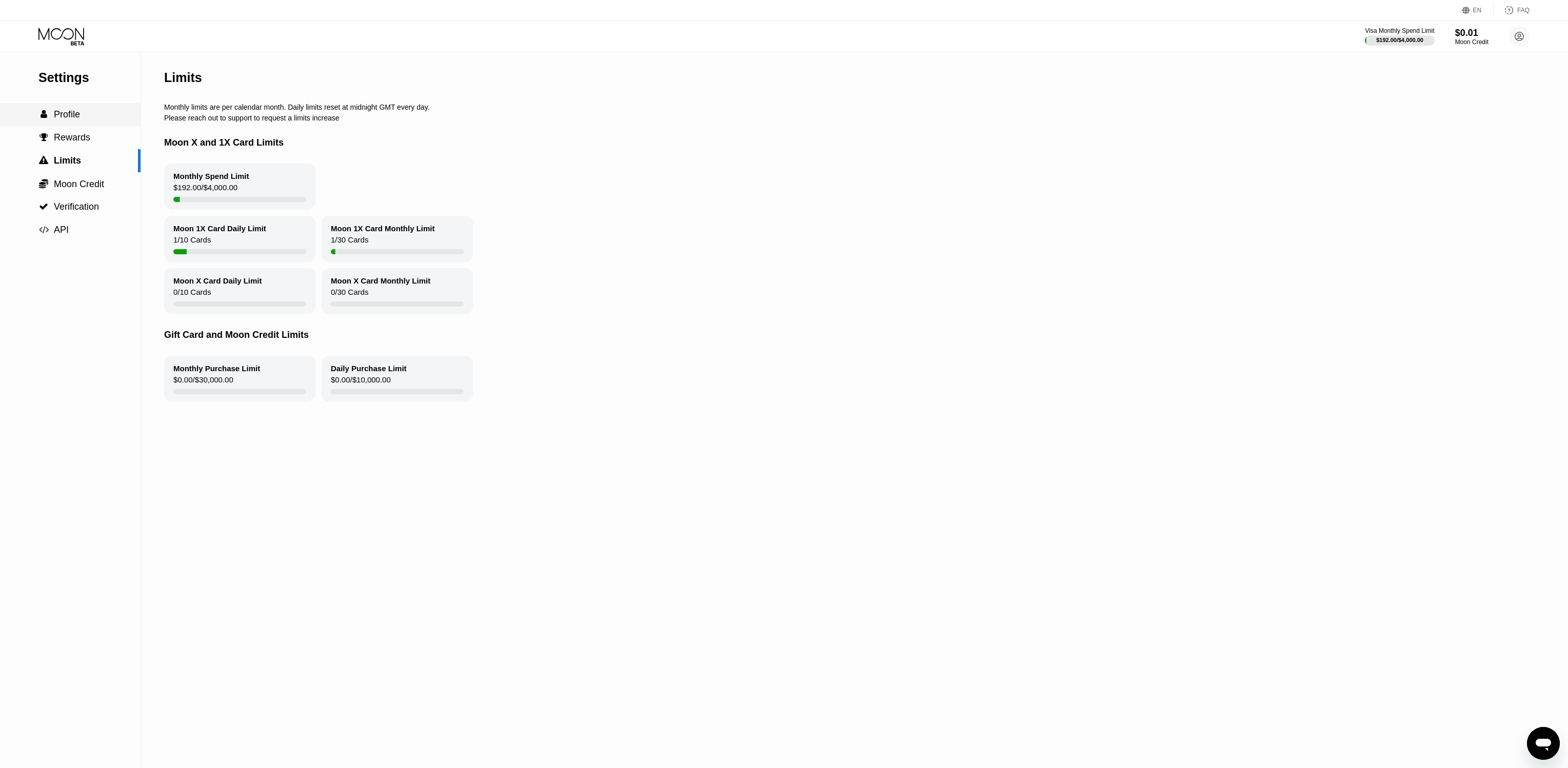
click at [102, 109] on div " Profile" at bounding box center [70, 114] width 141 height 11
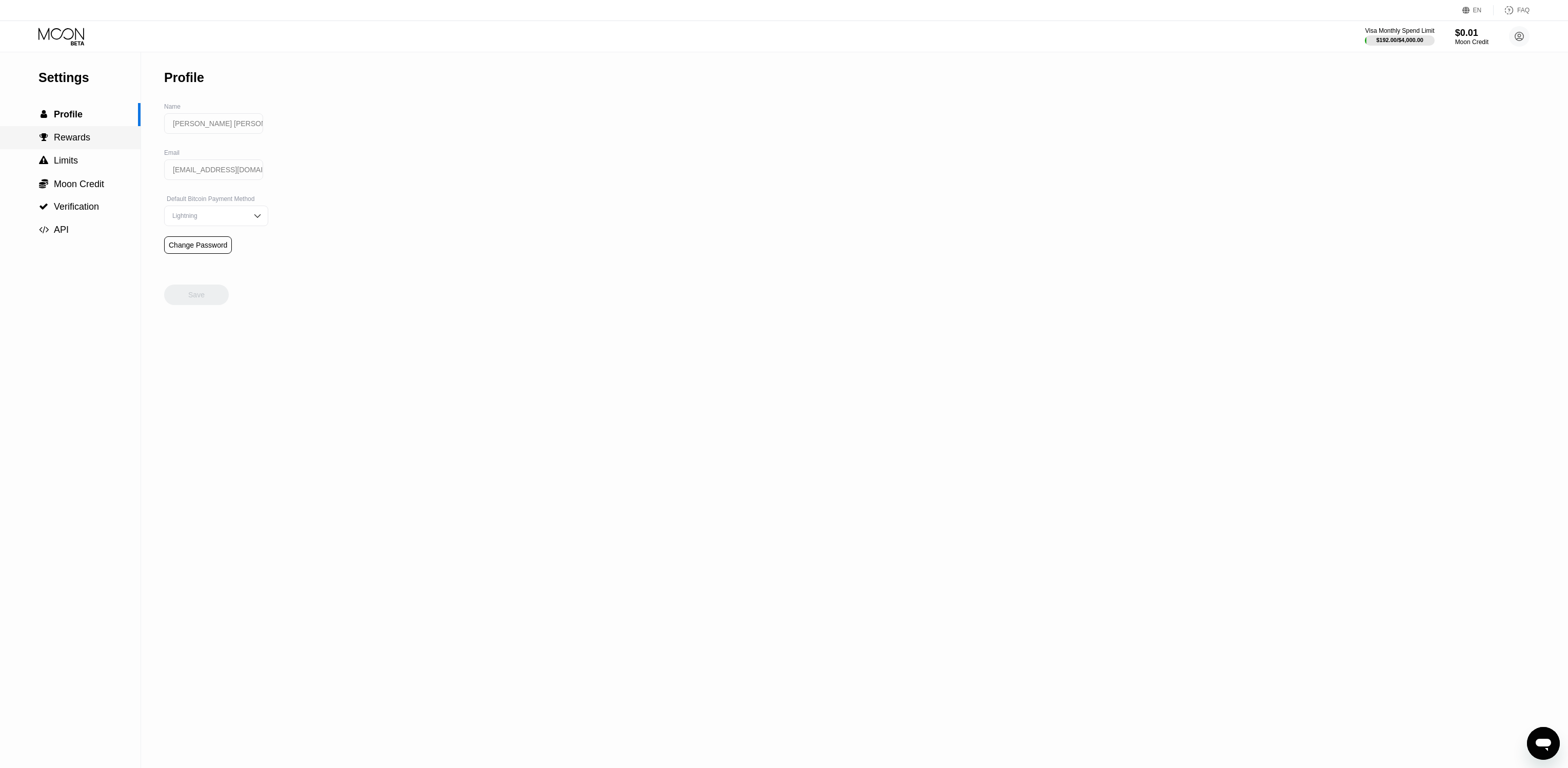
click at [87, 137] on span "Rewards" at bounding box center [71, 137] width 36 height 10
click at [96, 202] on span "Verification" at bounding box center [76, 206] width 45 height 10
click at [78, 227] on div " API" at bounding box center [70, 230] width 141 height 11
click at [81, 108] on div " Profile" at bounding box center [70, 114] width 141 height 23
